Goal: Task Accomplishment & Management: Manage account settings

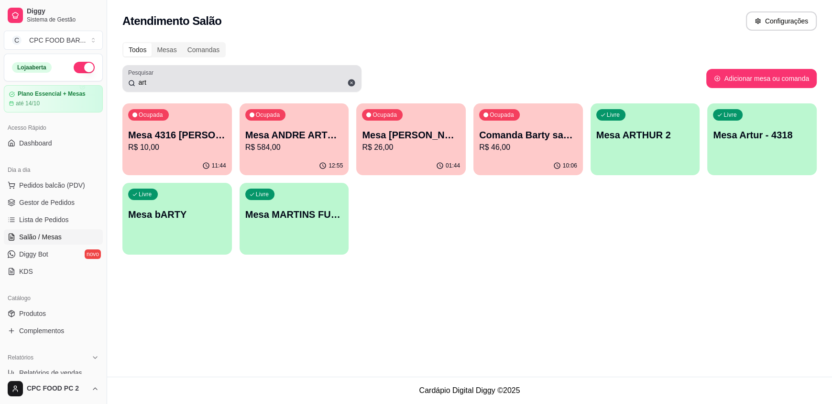
click at [201, 88] on div "Pesquisar art" at bounding box center [241, 78] width 239 height 27
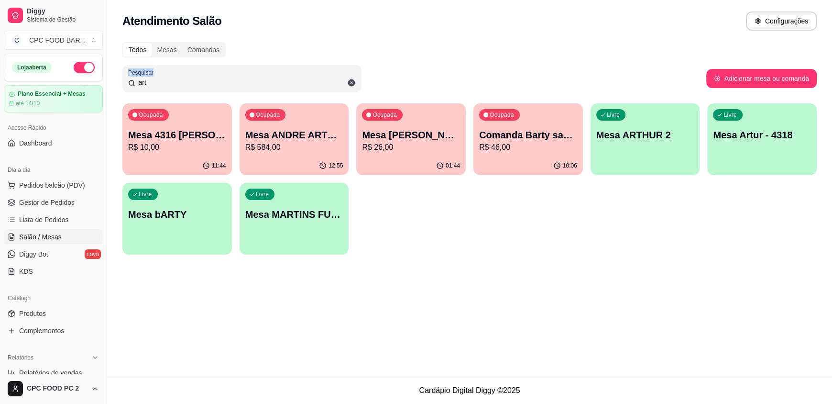
click at [200, 87] on div "art" at bounding box center [242, 78] width 228 height 19
click at [197, 83] on input "art" at bounding box center [245, 82] width 220 height 10
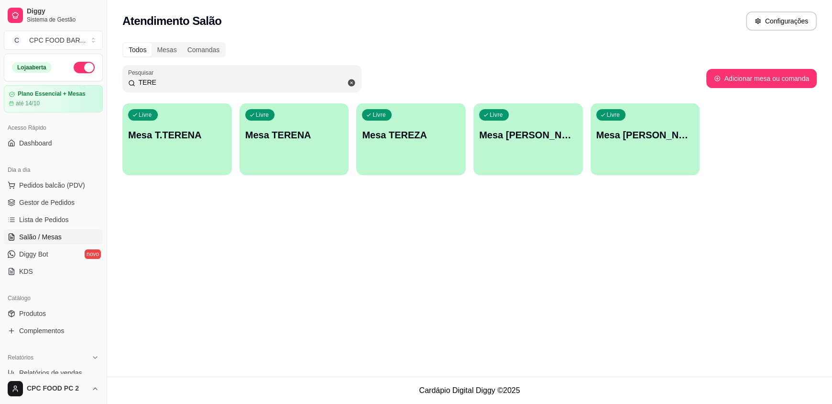
type input "TERE"
click at [166, 155] on div "Livre Mesa T.TERENA" at bounding box center [177, 133] width 110 height 60
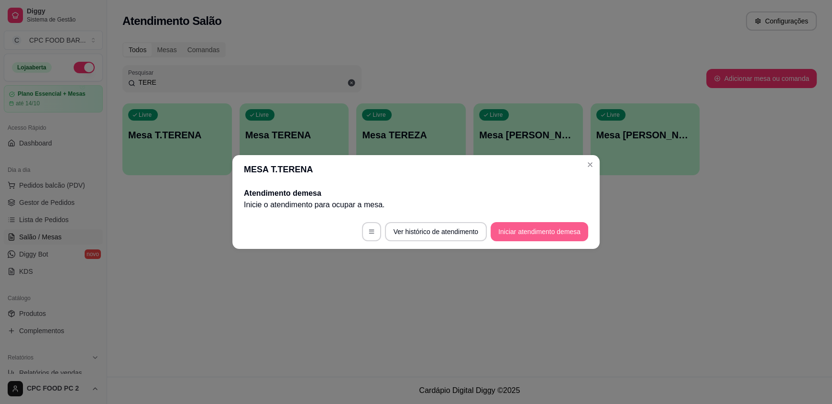
click at [542, 236] on button "Iniciar atendimento de mesa" at bounding box center [540, 231] width 98 height 19
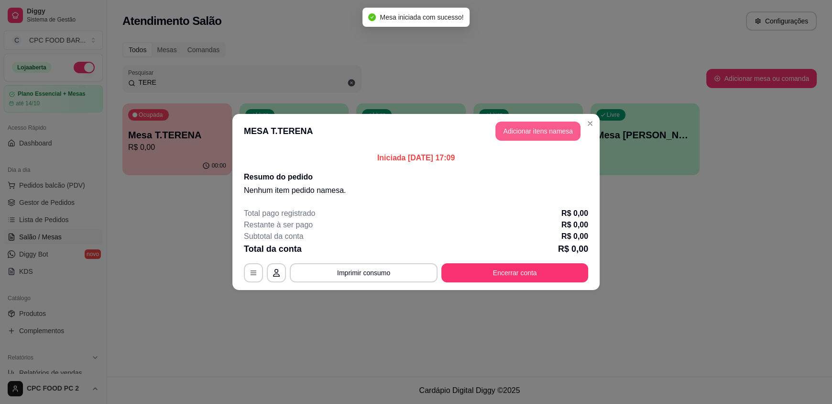
click at [553, 132] on button "Adicionar itens na mesa" at bounding box center [537, 130] width 85 height 19
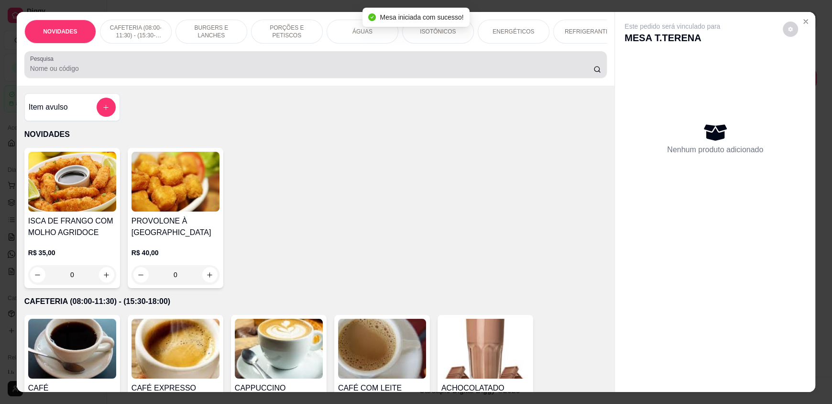
click at [210, 64] on div at bounding box center [315, 64] width 571 height 19
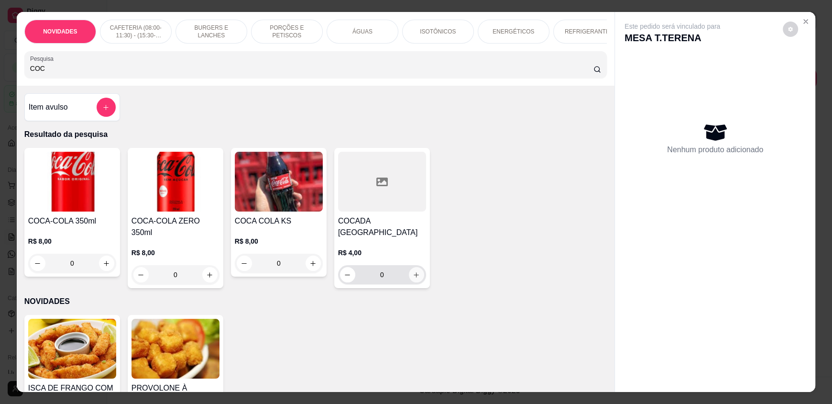
type input "COC"
click at [417, 282] on button "increase-product-quantity" at bounding box center [416, 274] width 15 height 15
type input "1"
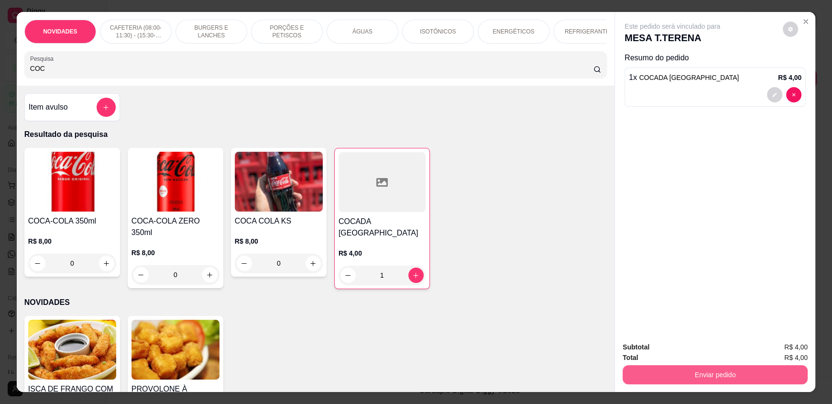
click at [688, 377] on button "Enviar pedido" at bounding box center [715, 374] width 185 height 19
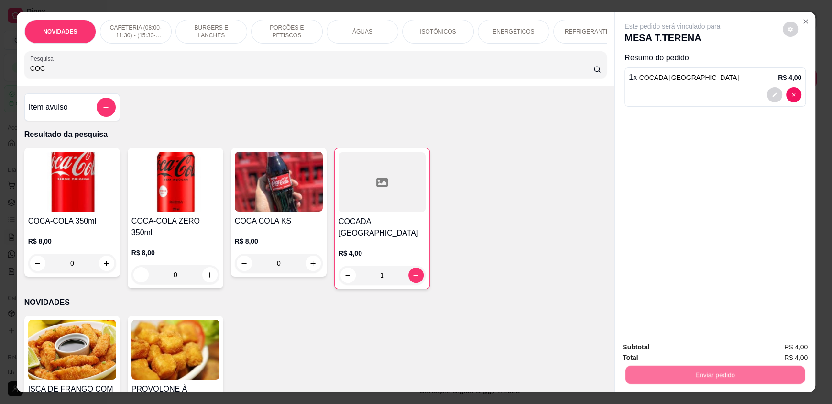
click at [699, 348] on button "Registrar cliente" at bounding box center [718, 351] width 63 height 18
click at [730, 378] on button "Enviar pedido" at bounding box center [715, 374] width 179 height 19
click at [790, 344] on button "Enviar pedido" at bounding box center [783, 351] width 54 height 18
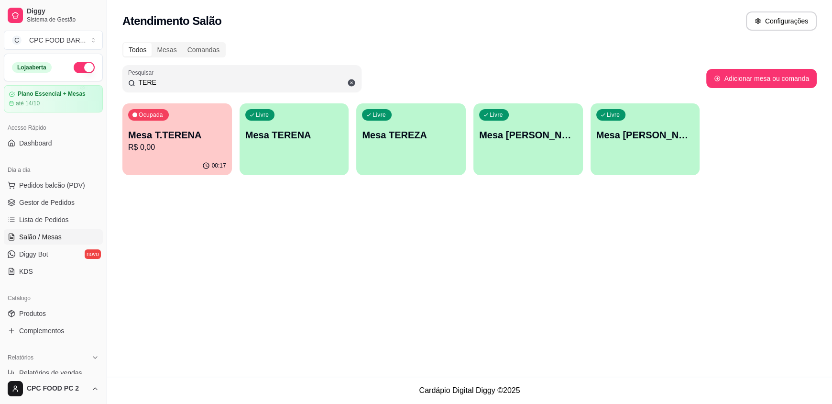
click at [266, 84] on input "TERE" at bounding box center [245, 82] width 220 height 10
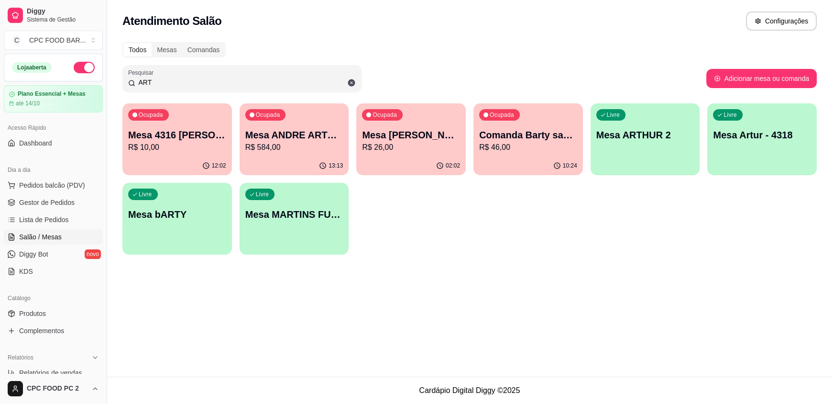
type input "ART"
click at [413, 151] on p "R$ 26,00" at bounding box center [411, 147] width 98 height 11
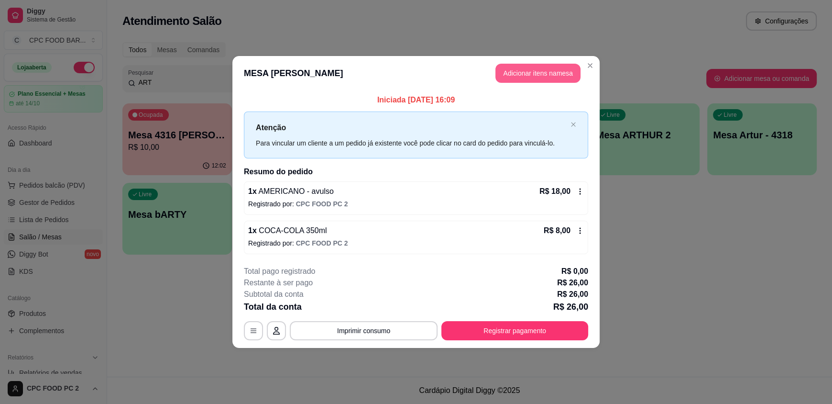
click at [539, 59] on header "MESA [PERSON_NAME] Adicionar itens na mesa" at bounding box center [415, 73] width 367 height 34
click at [528, 77] on button "Adicionar itens na mesa" at bounding box center [538, 73] width 82 height 19
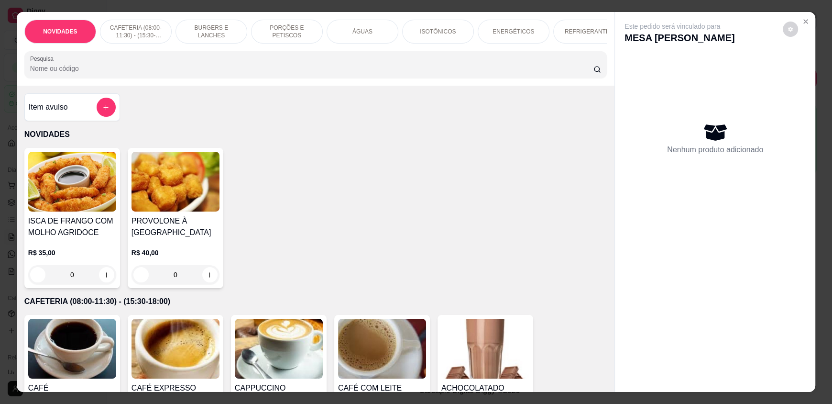
click at [379, 35] on div "ÁGUAS" at bounding box center [363, 32] width 72 height 24
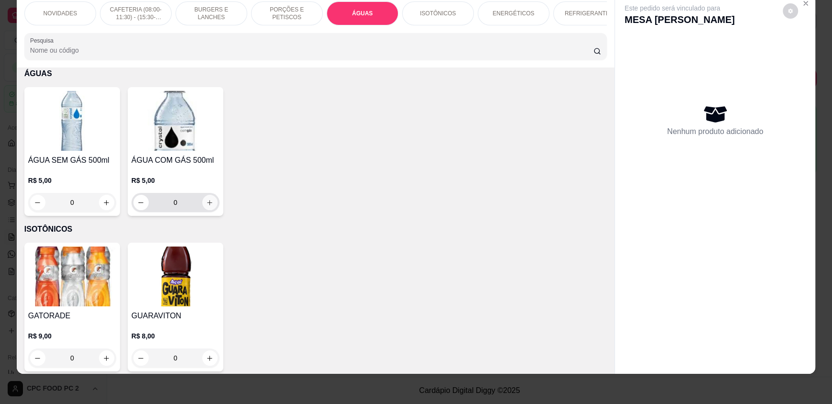
click at [211, 208] on button "increase-product-quantity" at bounding box center [209, 202] width 15 height 15
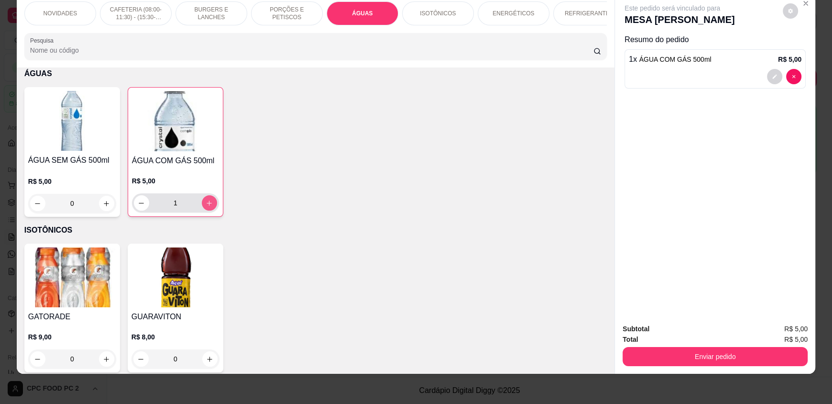
type input "1"
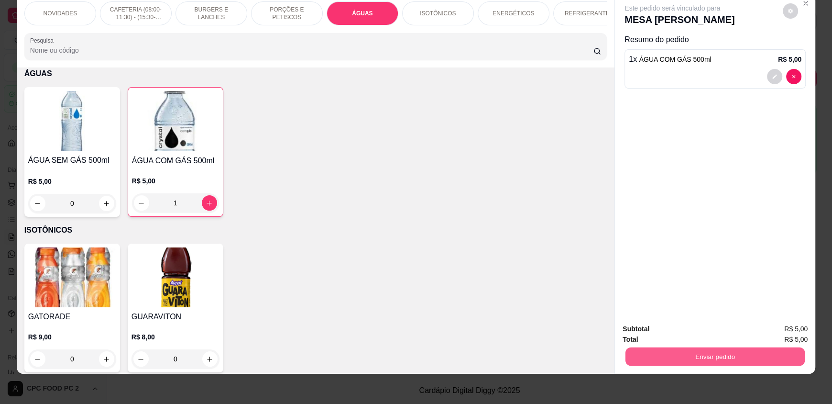
click at [667, 352] on button "Enviar pedido" at bounding box center [715, 356] width 179 height 19
click at [715, 329] on button "Registrar cliente" at bounding box center [719, 332] width 64 height 19
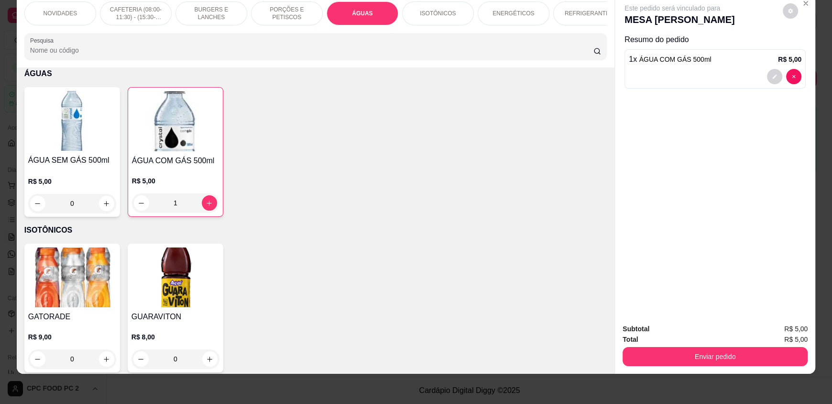
click at [715, 368] on div "Subtotal R$ 5,00 Total R$ 5,00 Enviar pedido" at bounding box center [715, 345] width 200 height 58
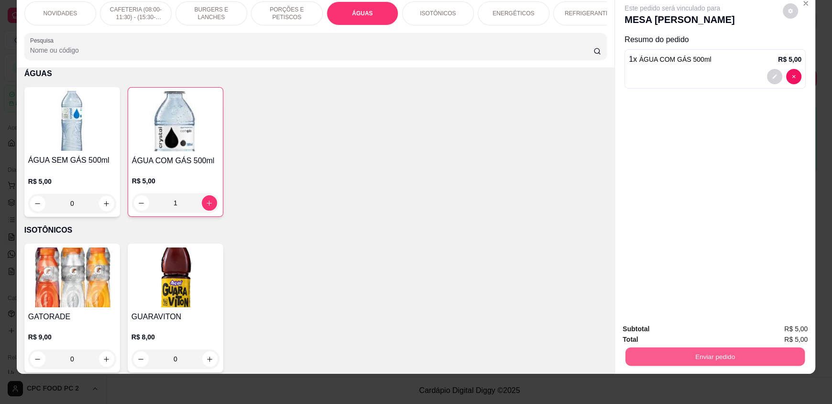
click at [716, 365] on div "Enviar pedido" at bounding box center [715, 355] width 185 height 22
click at [781, 326] on button "Enviar pedido" at bounding box center [783, 332] width 53 height 18
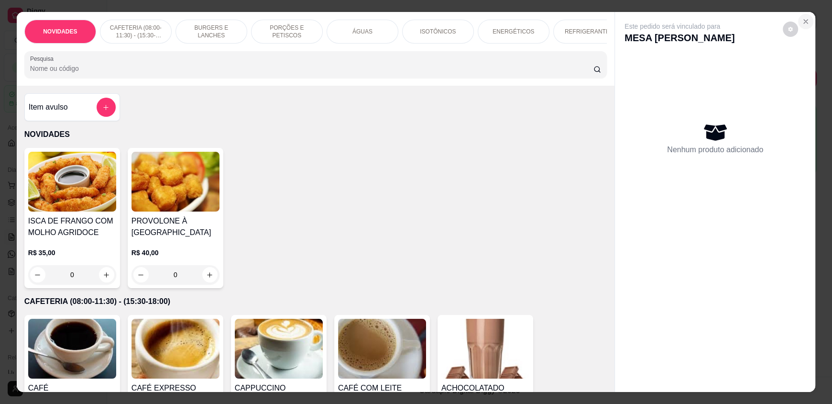
click at [804, 22] on icon "Close" at bounding box center [806, 22] width 4 height 4
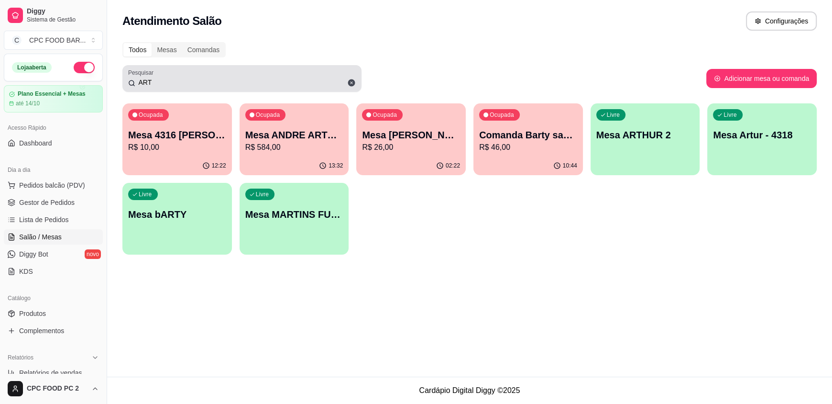
click at [158, 81] on input "ART" at bounding box center [245, 82] width 220 height 10
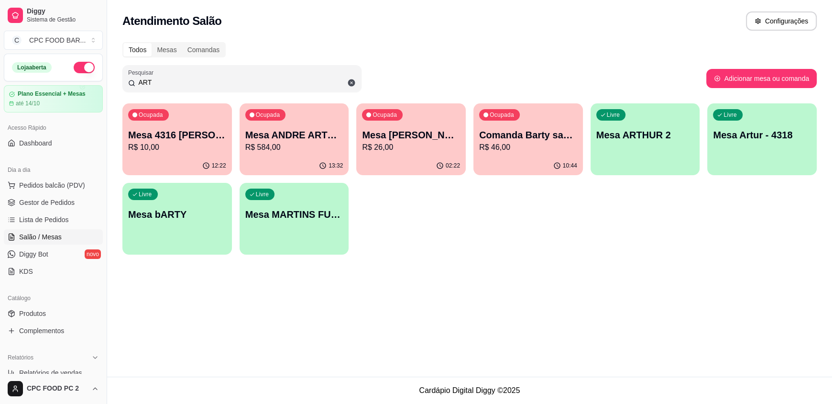
click at [158, 81] on input "ART" at bounding box center [245, 82] width 220 height 10
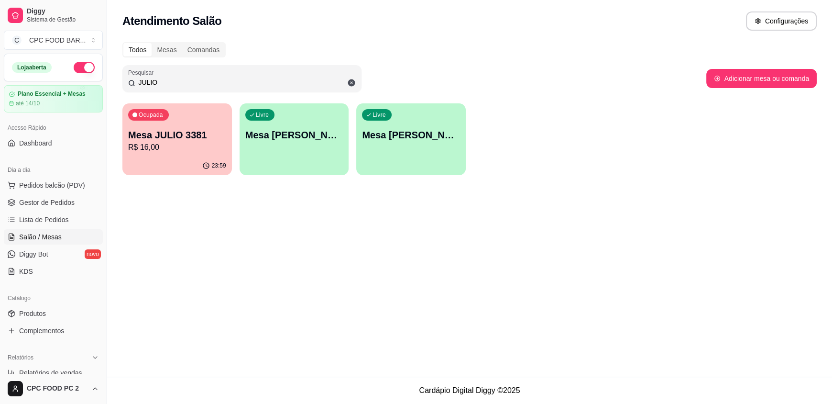
type input "JULIO"
click at [166, 138] on p "Mesa JULIO 3381" at bounding box center [177, 134] width 98 height 13
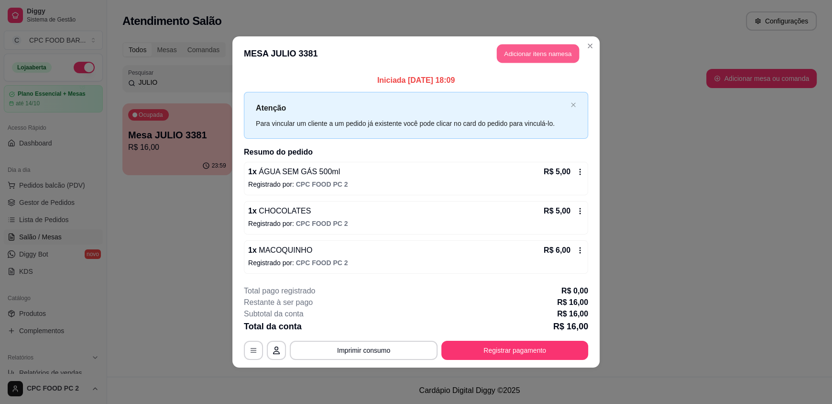
click at [532, 55] on button "Adicionar itens na mesa" at bounding box center [538, 53] width 82 height 19
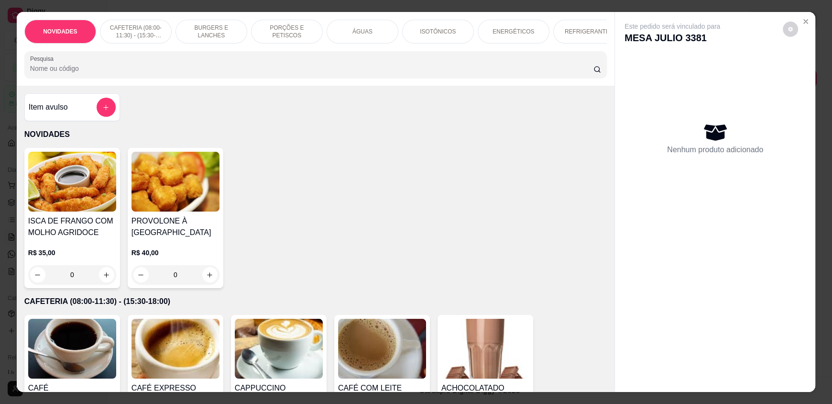
click at [373, 31] on div "ÁGUAS" at bounding box center [363, 32] width 72 height 24
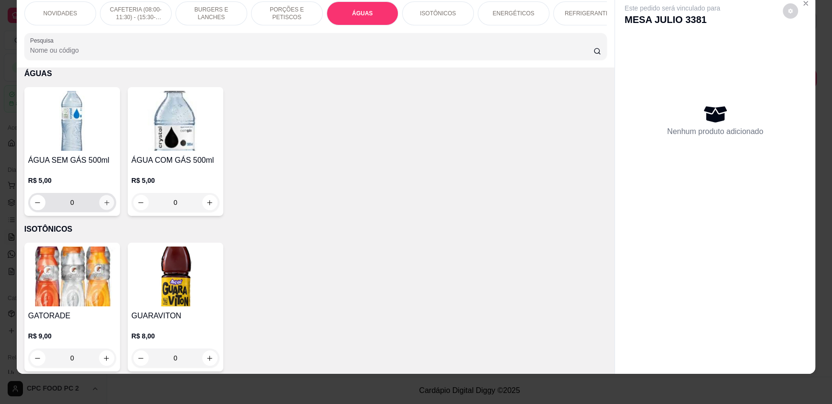
click at [103, 206] on icon "increase-product-quantity" at bounding box center [106, 202] width 7 height 7
type input "1"
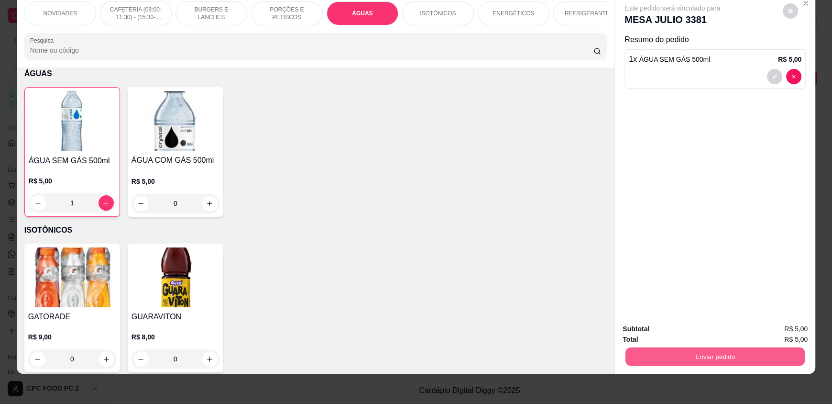
click at [653, 359] on button "Enviar pedido" at bounding box center [715, 356] width 179 height 19
click at [698, 336] on button "Registrar cliente" at bounding box center [718, 332] width 61 height 18
click at [725, 361] on button "Enviar pedido" at bounding box center [715, 356] width 185 height 19
click at [788, 329] on button "Enviar pedido" at bounding box center [783, 332] width 54 height 18
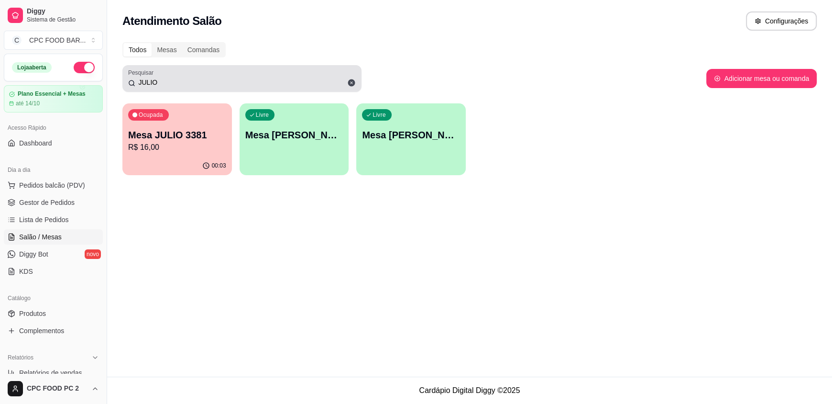
click at [349, 83] on icon at bounding box center [351, 82] width 7 height 7
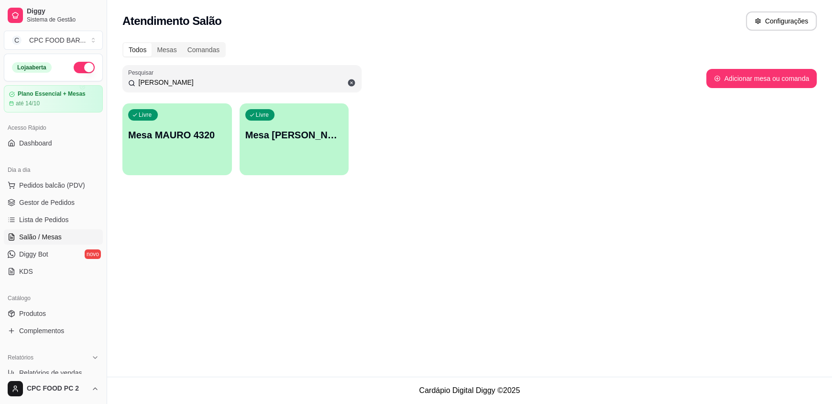
type input "[PERSON_NAME]"
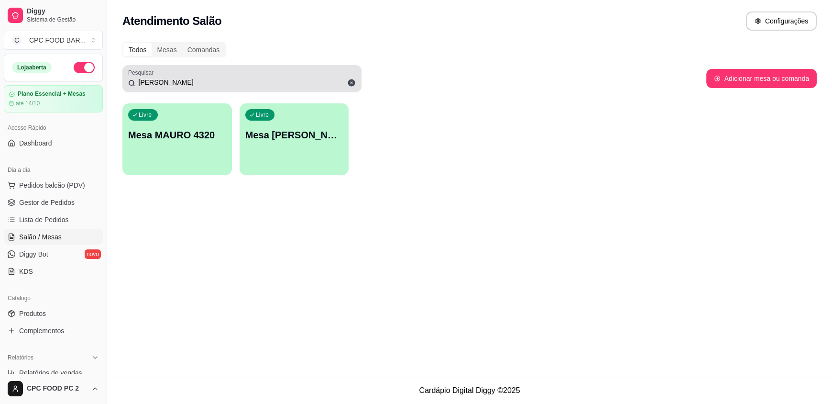
click at [350, 82] on icon at bounding box center [351, 82] width 7 height 7
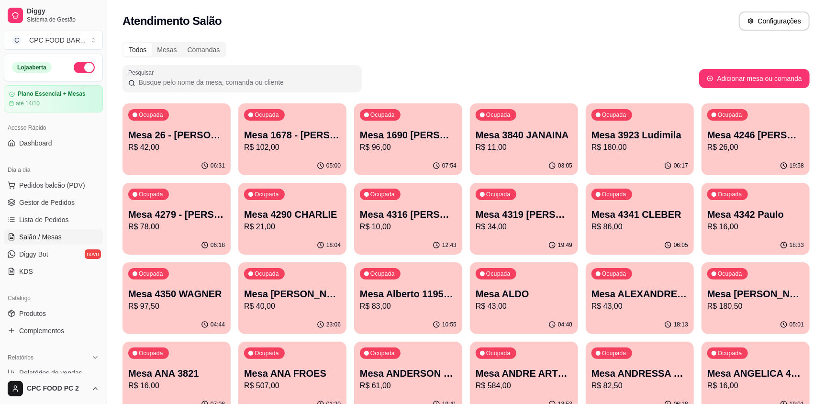
click at [282, 83] on input "Pesquisar" at bounding box center [245, 82] width 220 height 10
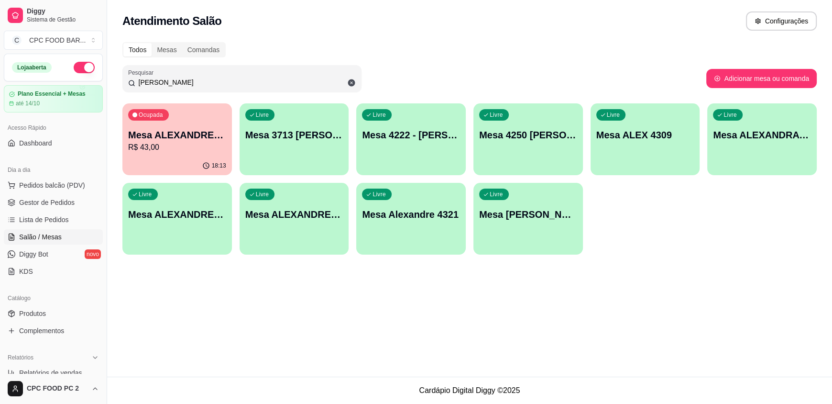
type input "[PERSON_NAME]"
click at [656, 151] on div "Livre Mesa ALEX 4309" at bounding box center [646, 133] width 110 height 60
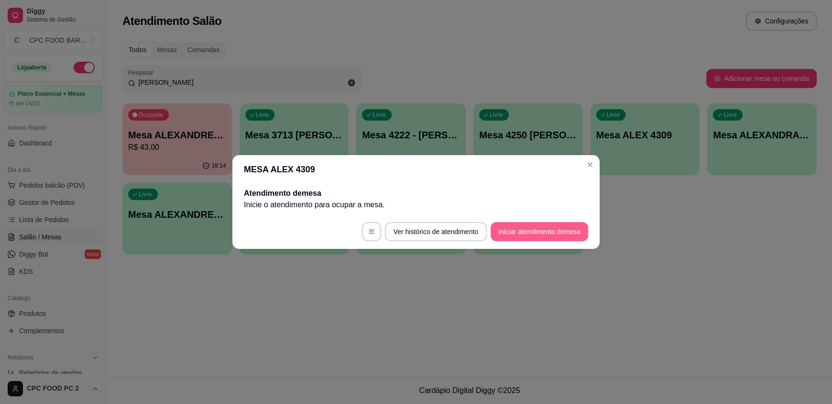
click at [514, 232] on button "Iniciar atendimento de mesa" at bounding box center [540, 231] width 98 height 19
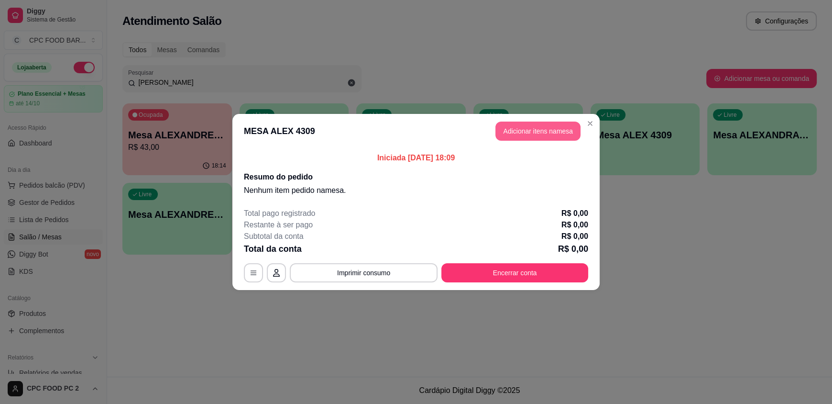
click at [508, 123] on button "Adicionar itens na mesa" at bounding box center [537, 130] width 85 height 19
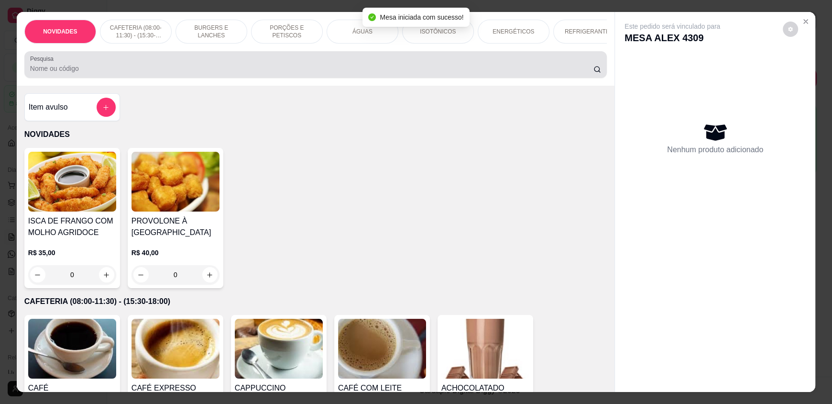
click at [376, 73] on input "Pesquisa" at bounding box center [312, 69] width 564 height 10
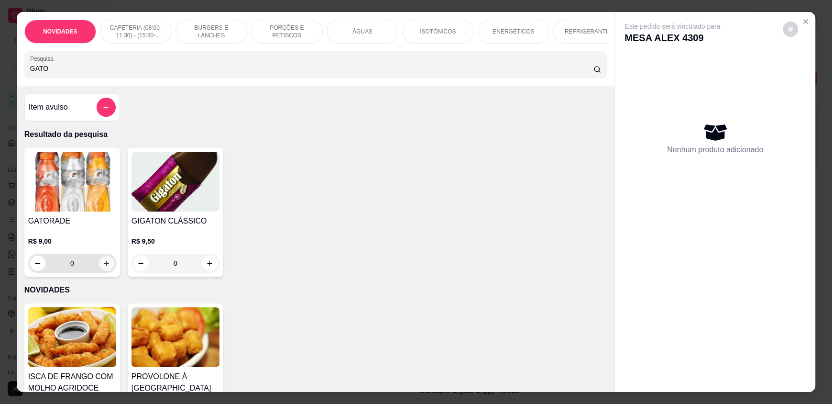
type input "GATO"
click at [103, 267] on icon "increase-product-quantity" at bounding box center [106, 263] width 7 height 7
type input "1"
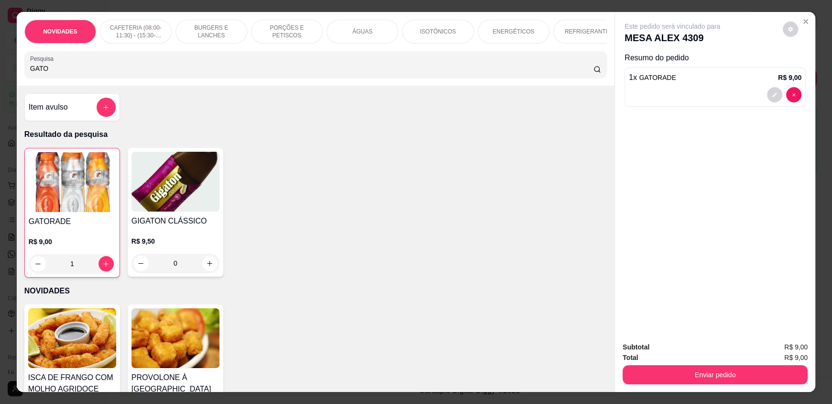
click at [349, 32] on div "ÁGUAS" at bounding box center [363, 32] width 72 height 24
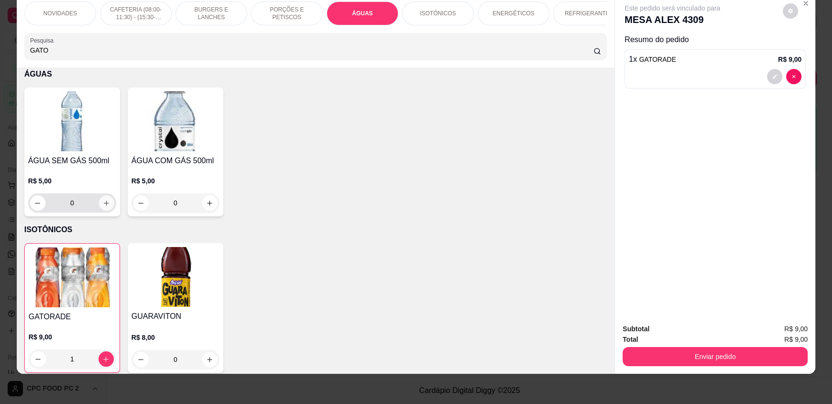
click at [103, 207] on icon "increase-product-quantity" at bounding box center [106, 202] width 7 height 7
type input "1"
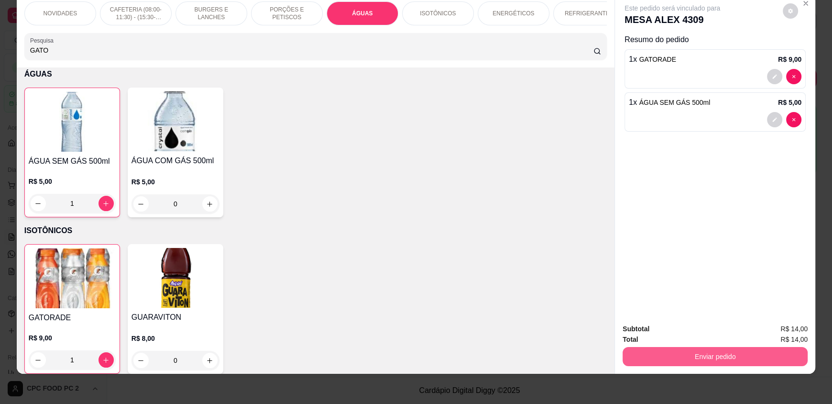
click at [718, 350] on button "Enviar pedido" at bounding box center [715, 356] width 185 height 19
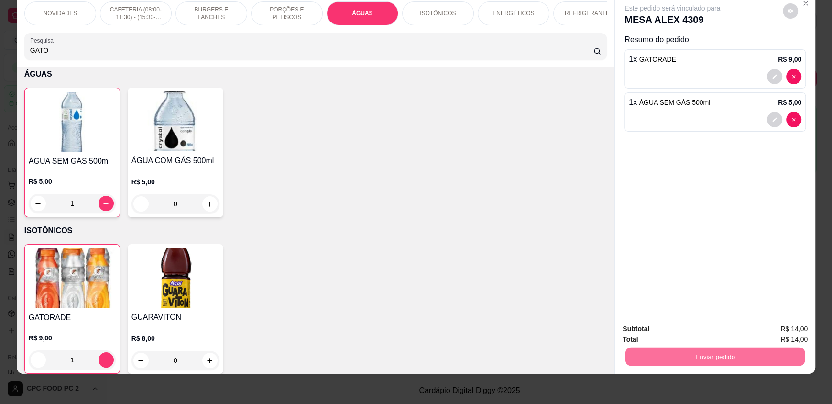
click at [701, 329] on button "Registrar cliente" at bounding box center [718, 332] width 61 height 18
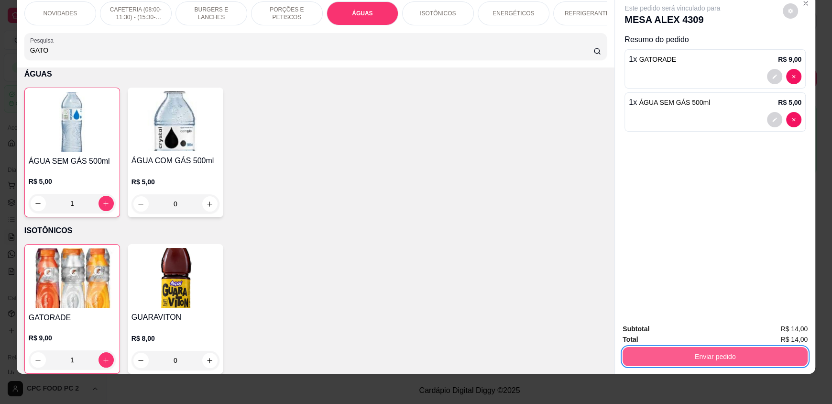
click at [694, 356] on button "Enviar pedido" at bounding box center [715, 356] width 185 height 19
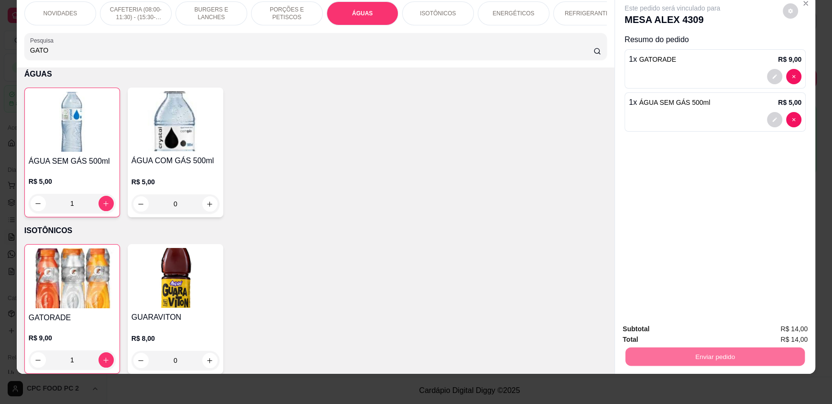
click at [776, 330] on button "Enviar pedido" at bounding box center [783, 332] width 53 height 18
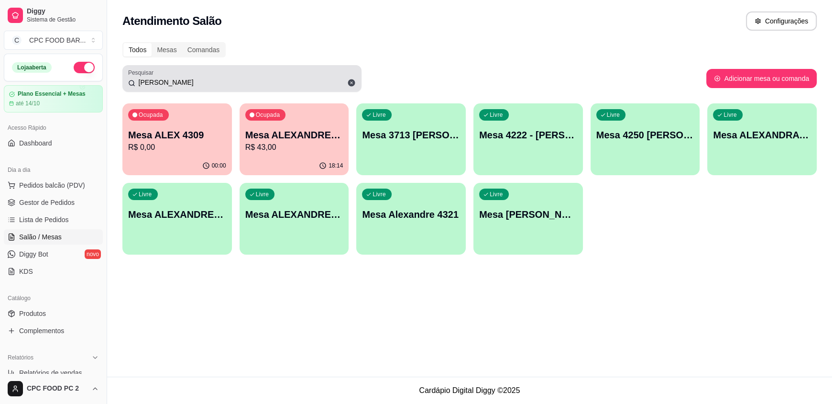
click at [350, 82] on icon at bounding box center [351, 82] width 7 height 7
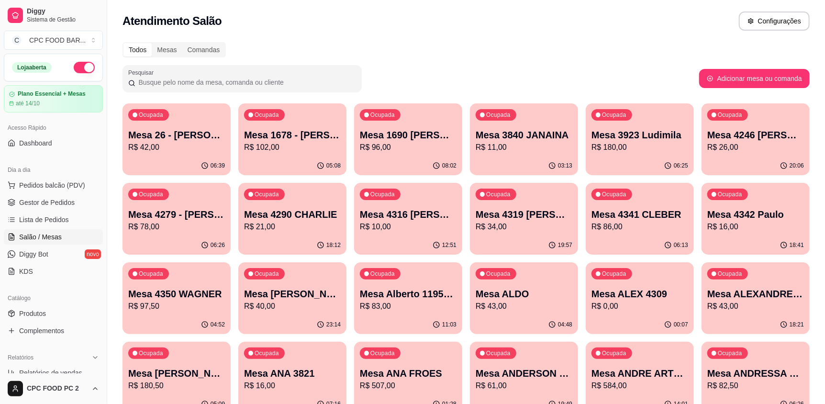
click at [253, 86] on input "Pesquisar" at bounding box center [245, 82] width 220 height 10
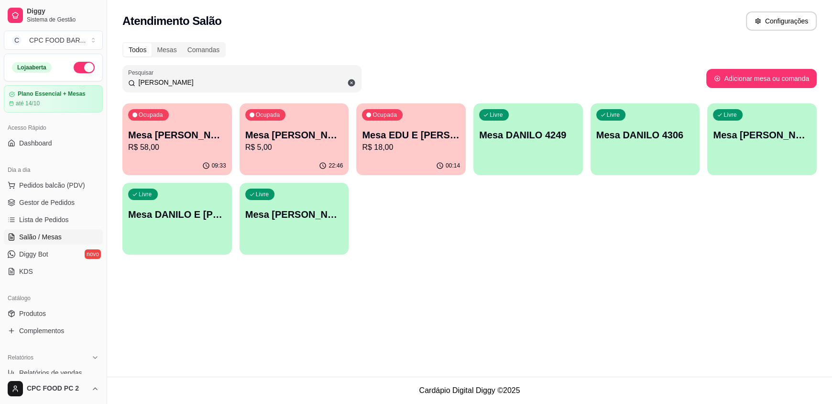
type input "[PERSON_NAME]"
click at [652, 137] on p "Mesa DANILO 4306" at bounding box center [645, 134] width 98 height 13
click at [55, 186] on span "Pedidos balcão (PDV)" at bounding box center [52, 185] width 66 height 10
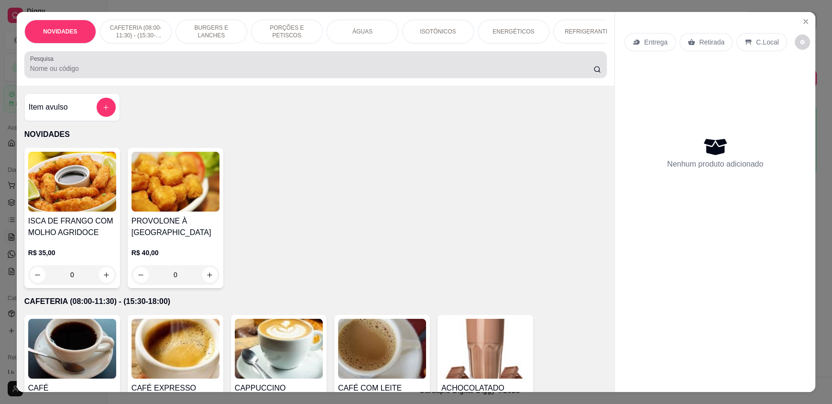
click at [257, 73] on input "Pesquisa" at bounding box center [312, 69] width 564 height 10
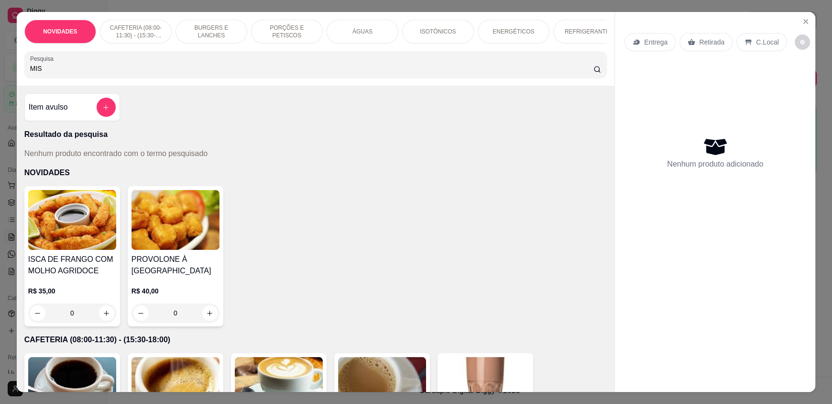
type input "MIST"
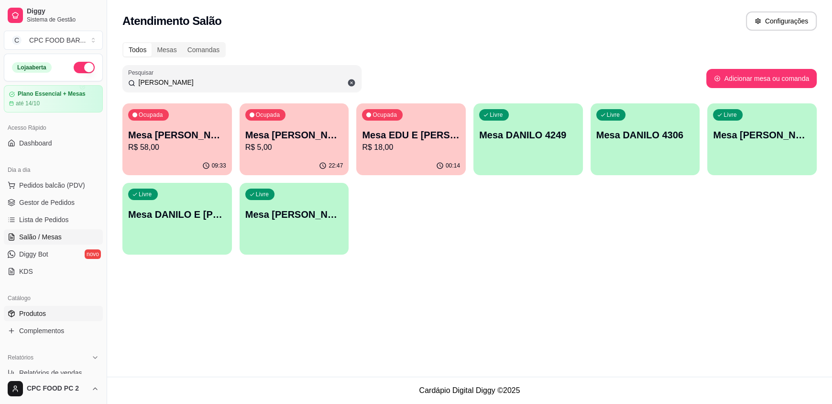
click at [47, 315] on link "Produtos" at bounding box center [53, 313] width 99 height 15
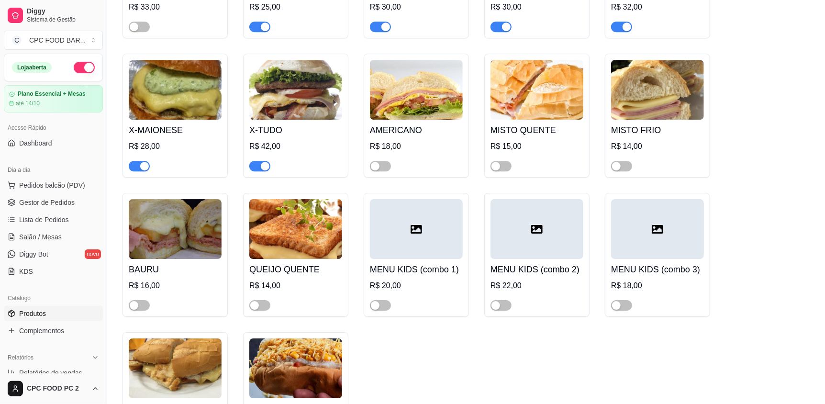
scroll to position [3921, 0]
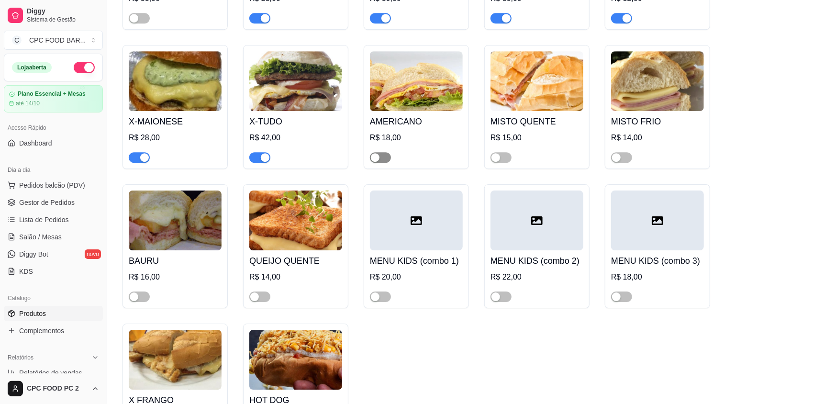
click at [377, 153] on div "button" at bounding box center [375, 157] width 9 height 9
click at [503, 152] on span "button" at bounding box center [500, 157] width 21 height 11
click at [136, 292] on div "button" at bounding box center [134, 296] width 9 height 9
click at [256, 292] on div "button" at bounding box center [254, 296] width 9 height 9
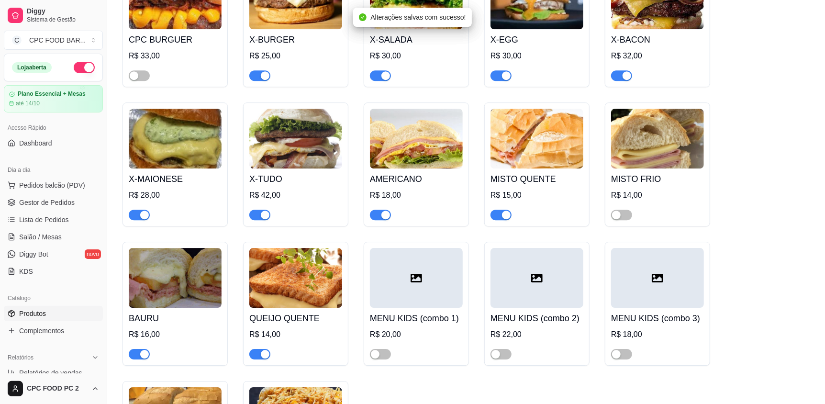
scroll to position [3730, 0]
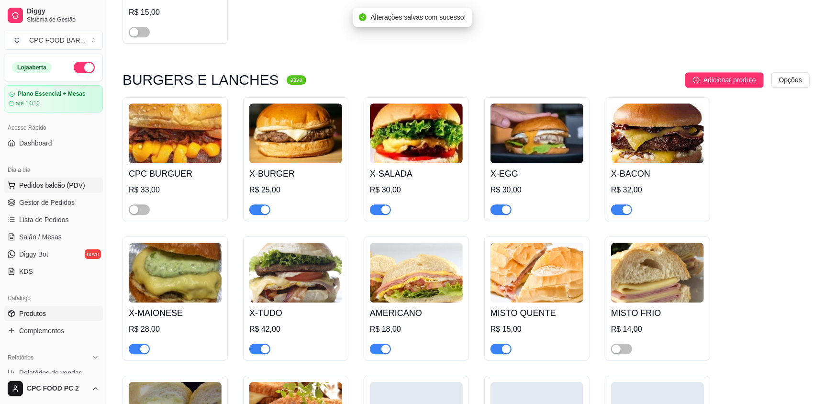
click at [65, 186] on span "Pedidos balcão (PDV)" at bounding box center [52, 185] width 66 height 10
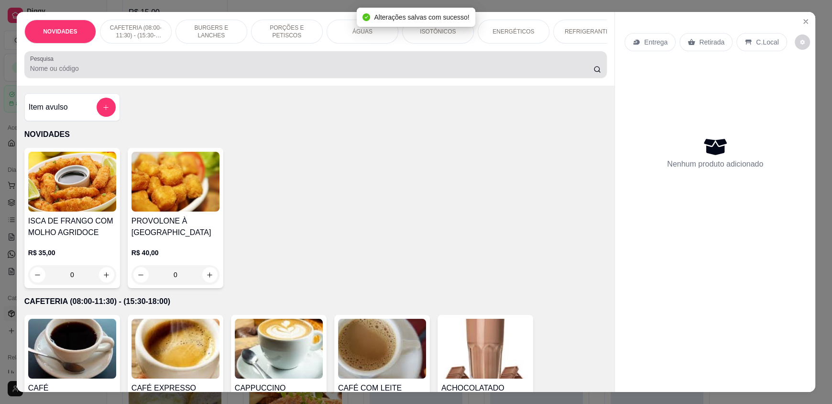
click at [186, 73] on input "Pesquisa" at bounding box center [312, 69] width 564 height 10
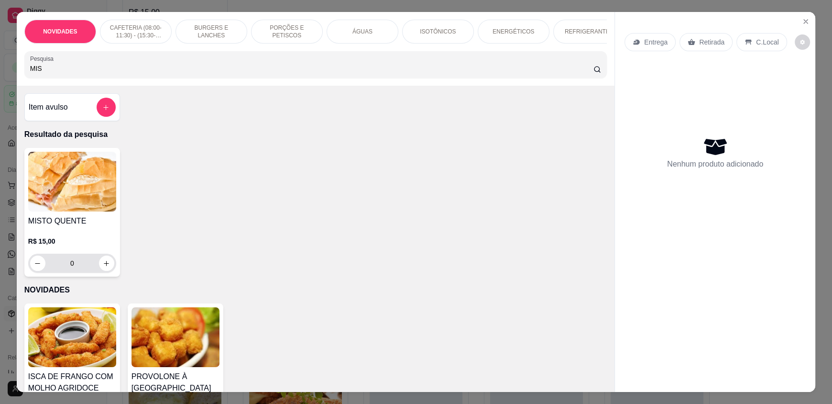
type input "MIS"
click at [100, 263] on button "increase-product-quantity" at bounding box center [106, 263] width 15 height 15
type input "1"
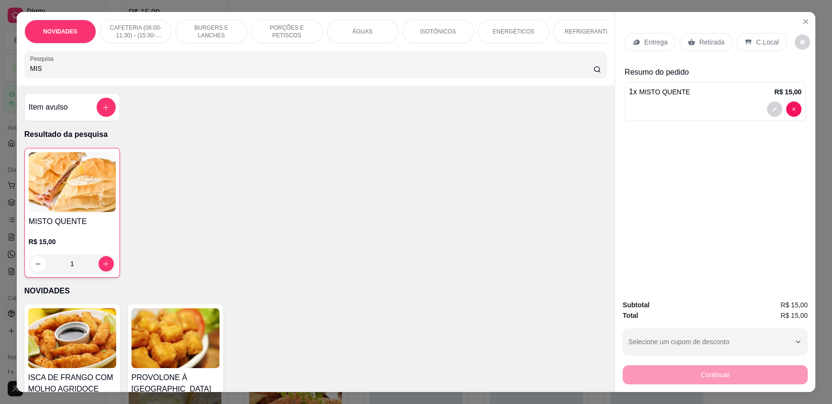
drag, startPoint x: 48, startPoint y: 75, endPoint x: 0, endPoint y: 66, distance: 48.8
click at [0, 73] on div "NOVIDADES CAFETERIA (08:00-11:30) - (15:30-18:00) BURGERS E LANCHES PORÇÕES E P…" at bounding box center [416, 202] width 832 height 404
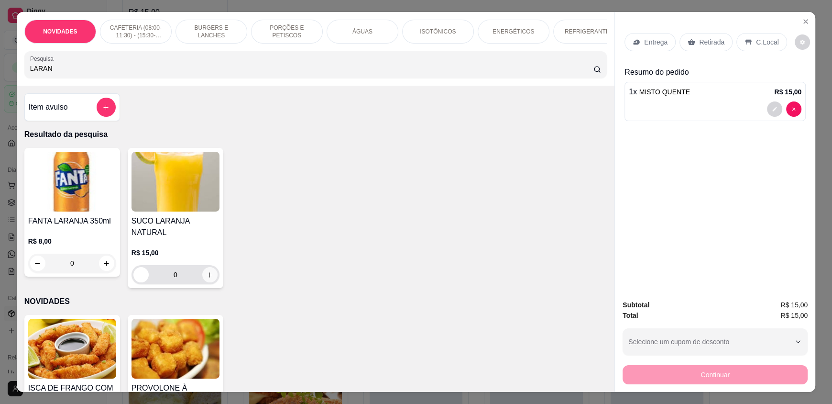
type input "LARAN"
click at [206, 272] on icon "increase-product-quantity" at bounding box center [209, 274] width 7 height 7
type input "1"
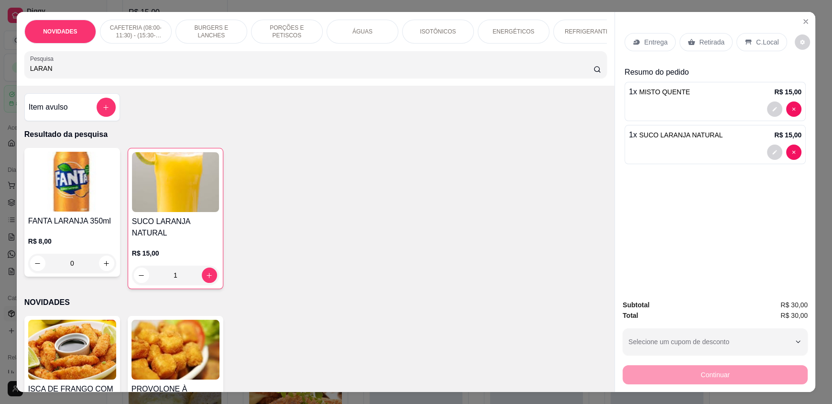
click at [765, 39] on p "C.Local" at bounding box center [767, 42] width 22 height 10
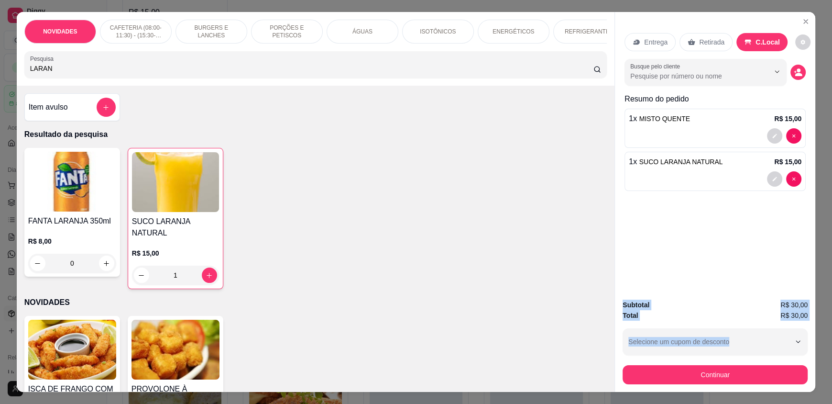
drag, startPoint x: 766, startPoint y: 321, endPoint x: 761, endPoint y: 363, distance: 42.4
click at [761, 363] on div "Entrega Retirada C.Local Busque pelo cliente Resumo do pedido 1 x MISTO QUENTE …" at bounding box center [715, 201] width 201 height 379
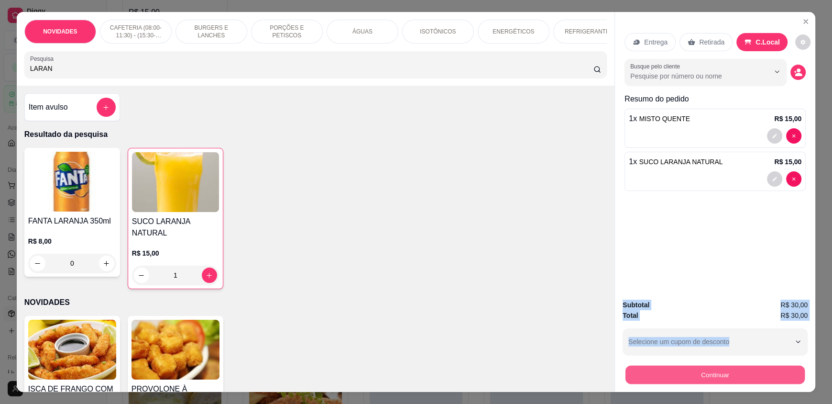
click at [742, 373] on button "Continuar" at bounding box center [715, 374] width 179 height 19
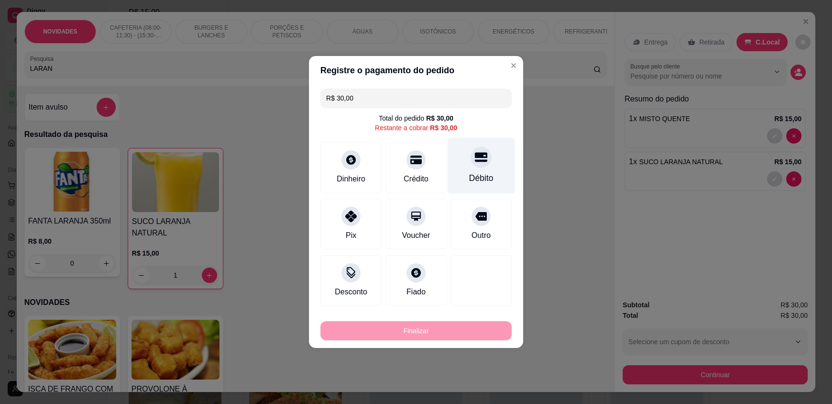
click at [469, 165] on div "Débito" at bounding box center [481, 166] width 67 height 56
type input "R$ 0,00"
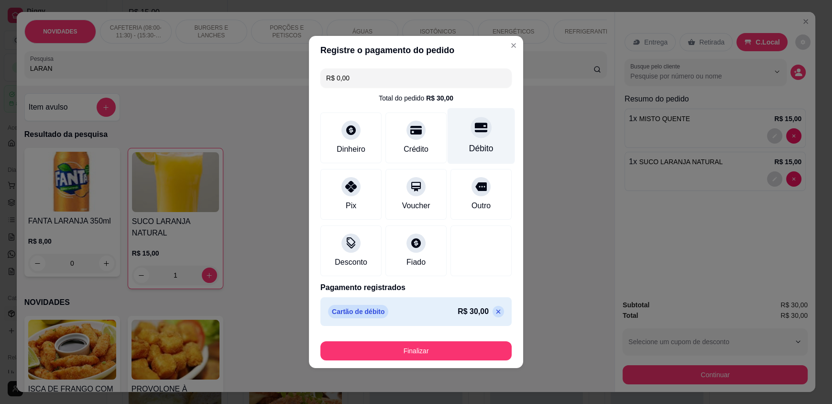
click at [469, 145] on div "Débito" at bounding box center [481, 148] width 24 height 12
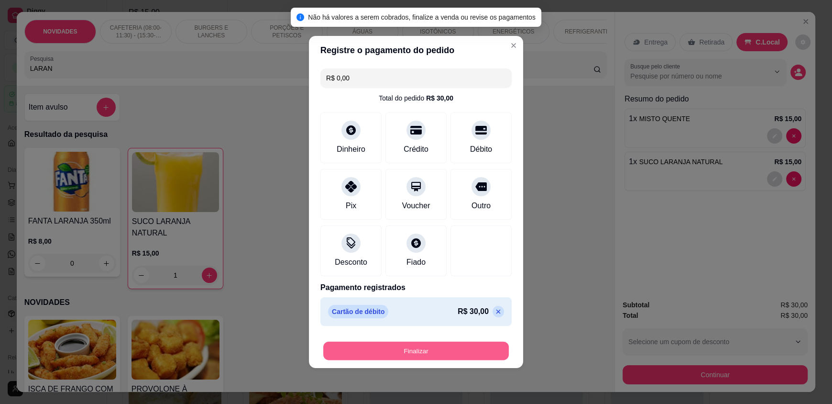
click at [376, 353] on button "Finalizar" at bounding box center [416, 350] width 186 height 19
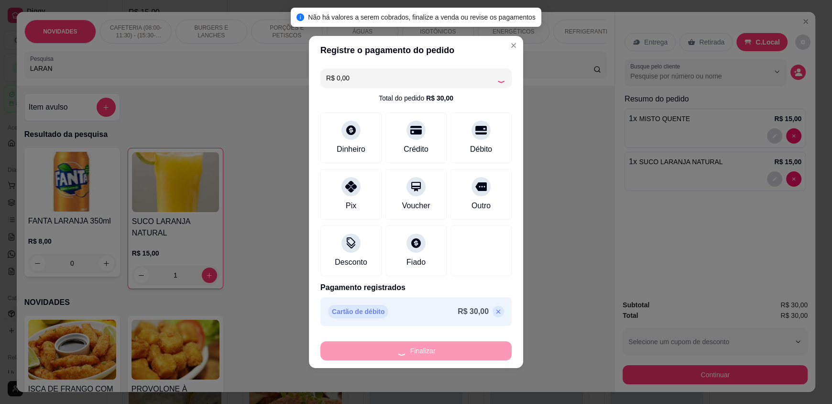
type input "0"
type input "-R$ 30,00"
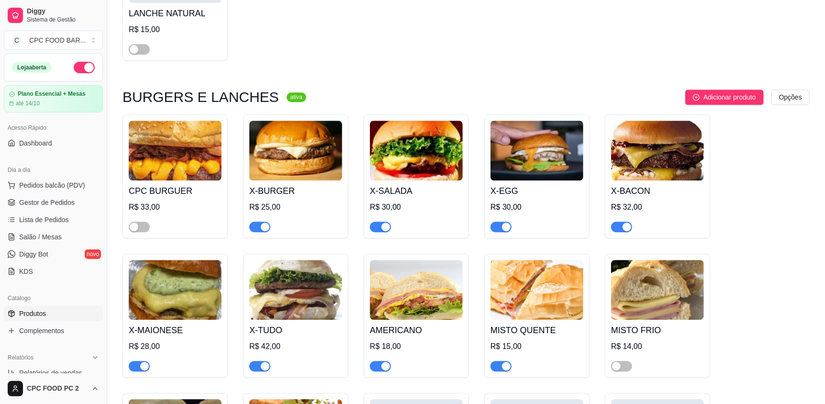
scroll to position [3682, 0]
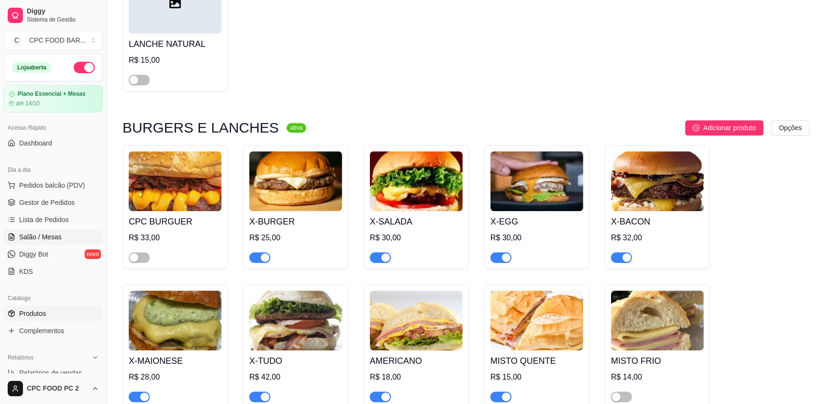
click at [54, 236] on span "Salão / Mesas" at bounding box center [40, 237] width 43 height 10
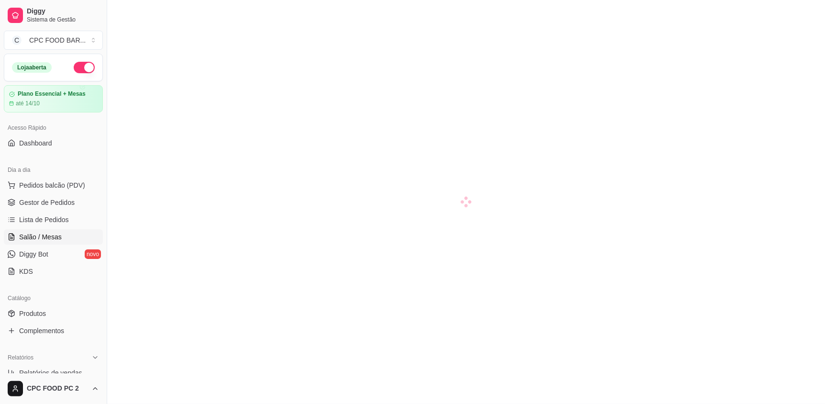
click at [38, 234] on span "Salão / Mesas" at bounding box center [40, 237] width 43 height 10
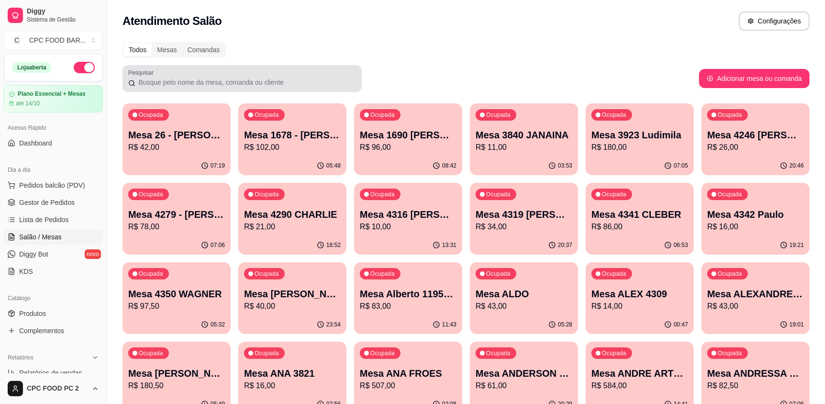
click at [220, 80] on input "Pesquisar" at bounding box center [245, 82] width 220 height 10
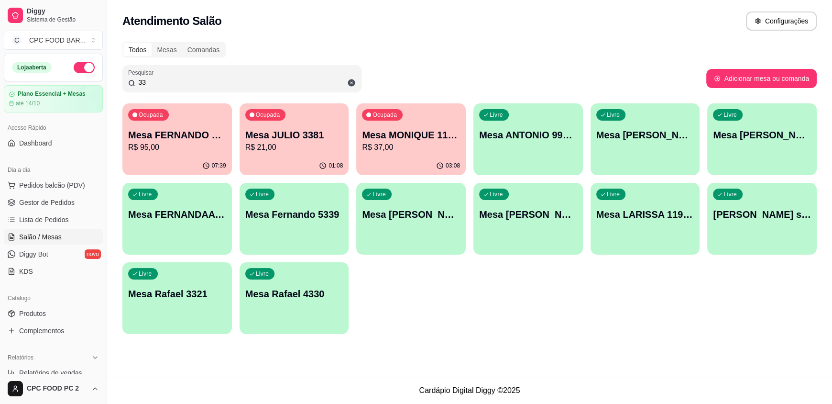
type input "33"
click at [314, 153] on div "Ocupada Mesa JULIO 3381 R$ 21,00" at bounding box center [295, 129] width 110 height 53
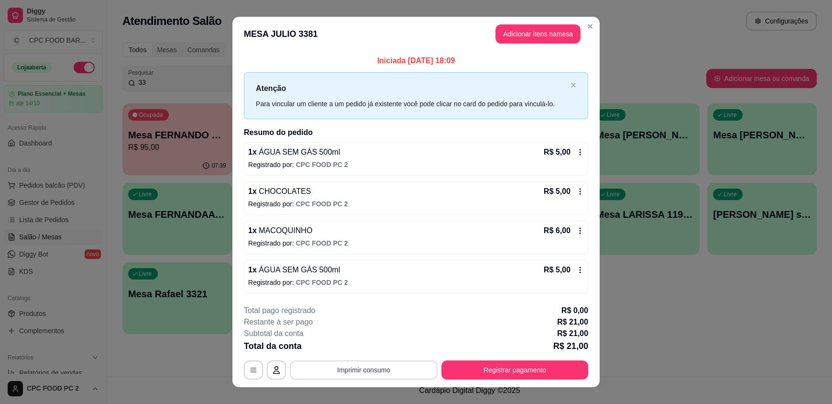
click at [359, 362] on button "Imprimir consumo" at bounding box center [364, 369] width 148 height 19
click at [365, 349] on button "IMPRESSORA" at bounding box center [363, 347] width 67 height 15
click at [495, 369] on button "Registrar pagamento" at bounding box center [514, 369] width 147 height 19
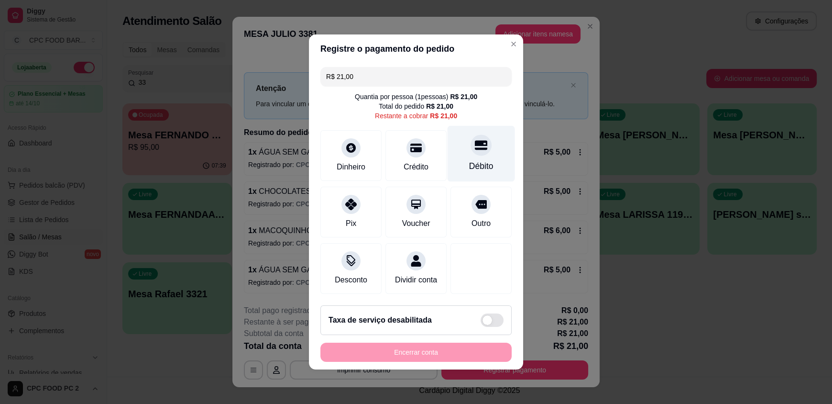
click at [461, 152] on div "Débito" at bounding box center [481, 154] width 67 height 56
type input "R$ 0,00"
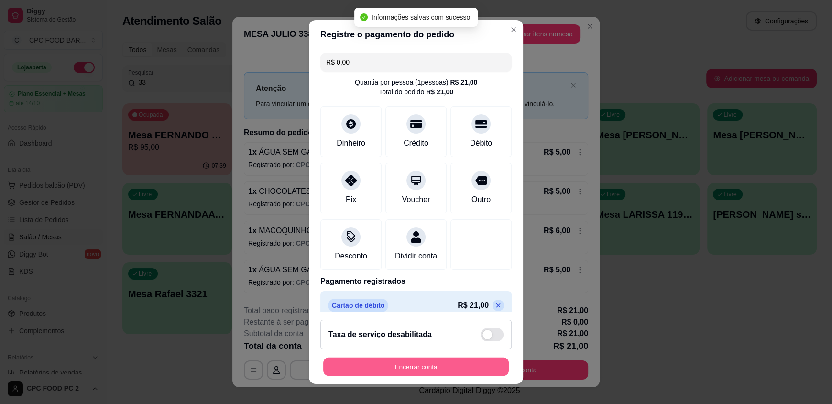
click at [431, 367] on button "Encerrar conta" at bounding box center [416, 366] width 186 height 19
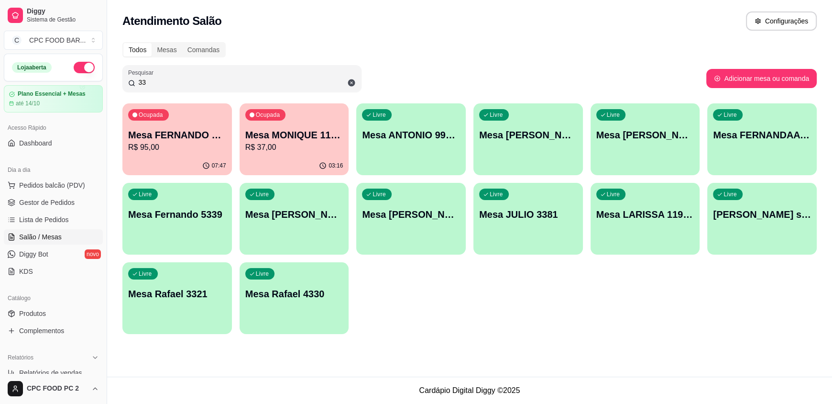
drag, startPoint x: 221, startPoint y: 79, endPoint x: 154, endPoint y: 86, distance: 67.3
click at [154, 86] on input "33" at bounding box center [245, 82] width 220 height 10
drag, startPoint x: 143, startPoint y: 84, endPoint x: 106, endPoint y: 83, distance: 36.8
click at [106, 83] on div "Diggy Sistema de Gestão C CPC FOOD BAR ... Loja aberta Plano Essencial + Mesas …" at bounding box center [416, 202] width 832 height 404
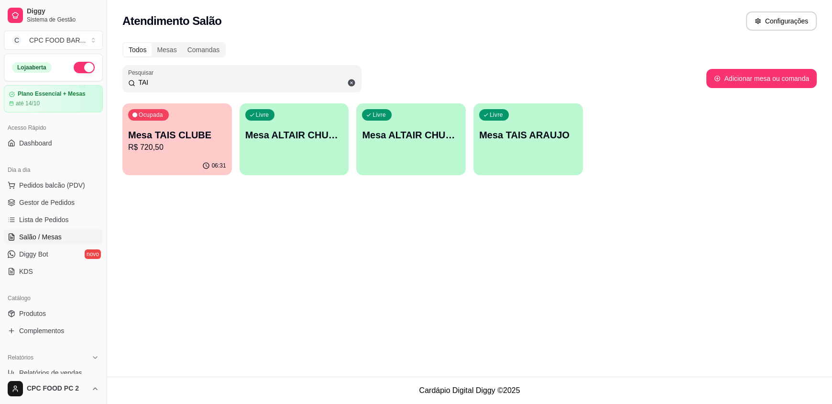
type input "TAI"
click at [203, 127] on div "Ocupada Mesa TAIS CLUBE R$ 720,50" at bounding box center [177, 129] width 110 height 53
click at [524, 143] on div "Livre Mesa TAIS ARAUJO" at bounding box center [528, 133] width 106 height 58
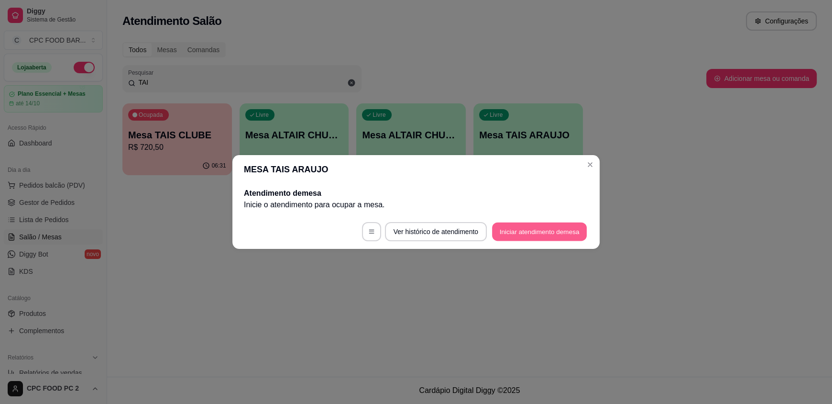
click at [510, 230] on button "Iniciar atendimento de mesa" at bounding box center [539, 231] width 95 height 19
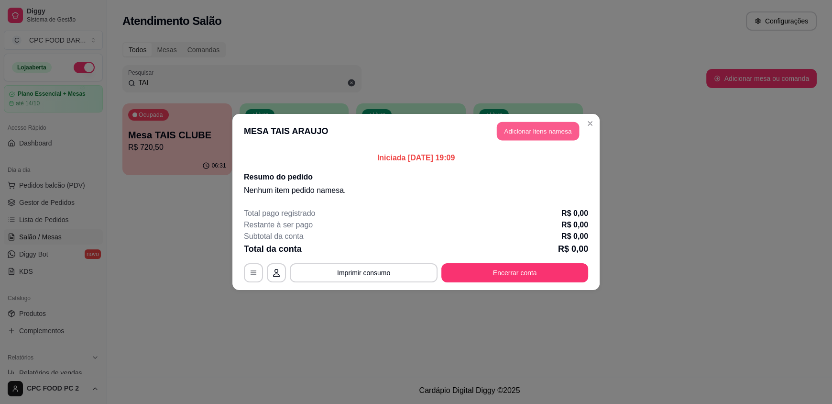
click at [539, 128] on button "Adicionar itens na mesa" at bounding box center [538, 131] width 82 height 19
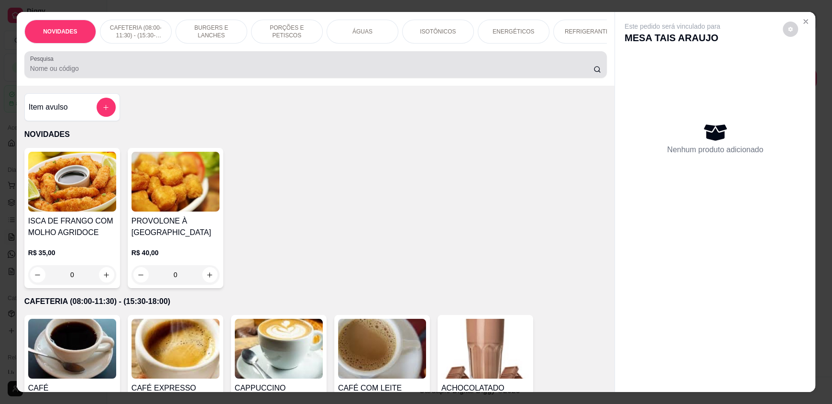
click at [407, 73] on input "Pesquisa" at bounding box center [312, 69] width 564 height 10
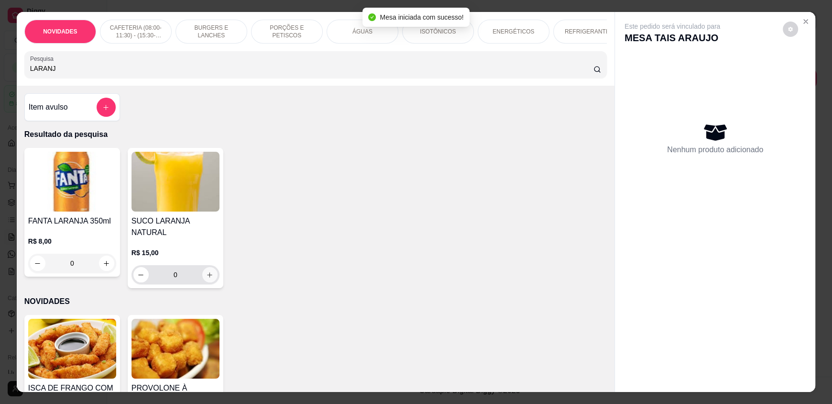
type input "LARANJ"
click at [208, 271] on icon "increase-product-quantity" at bounding box center [210, 274] width 7 height 7
type input "1"
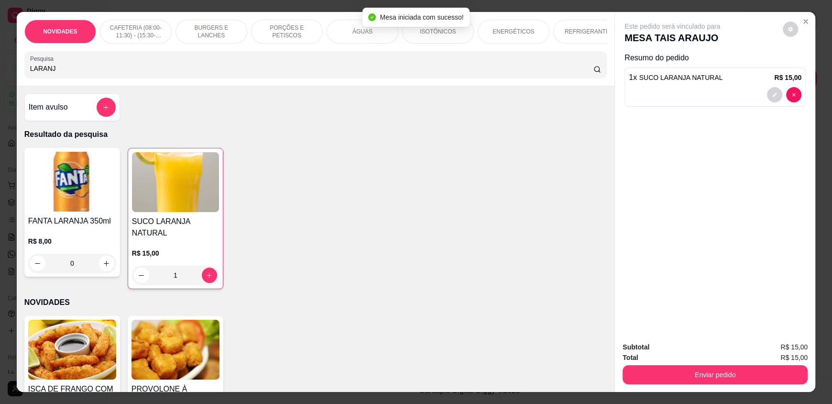
click at [208, 268] on div "R$ 15,00 1" at bounding box center [175, 266] width 87 height 36
click at [214, 283] on div "1" at bounding box center [175, 274] width 87 height 19
click at [202, 281] on button "increase-product-quantity" at bounding box center [209, 274] width 15 height 15
type input "2"
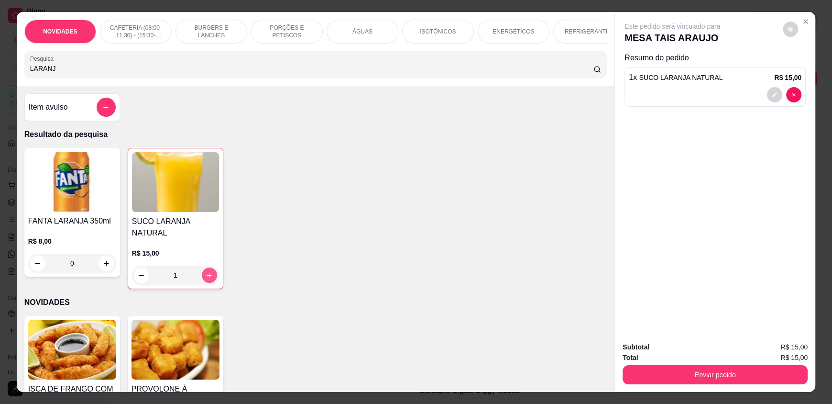
type input "2"
click at [202, 281] on button "increase-product-quantity" at bounding box center [209, 274] width 15 height 15
type input "3"
drag, startPoint x: 125, startPoint y: 74, endPoint x: 0, endPoint y: 73, distance: 124.8
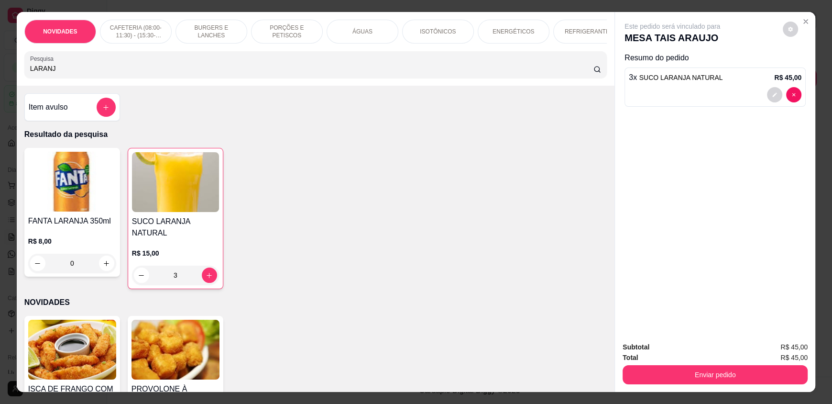
click at [0, 73] on div "NOVIDADES CAFETERIA (08:00-11:30) - (15:30-18:00) BURGERS E LANCHES PORÇÕES E P…" at bounding box center [416, 202] width 832 height 404
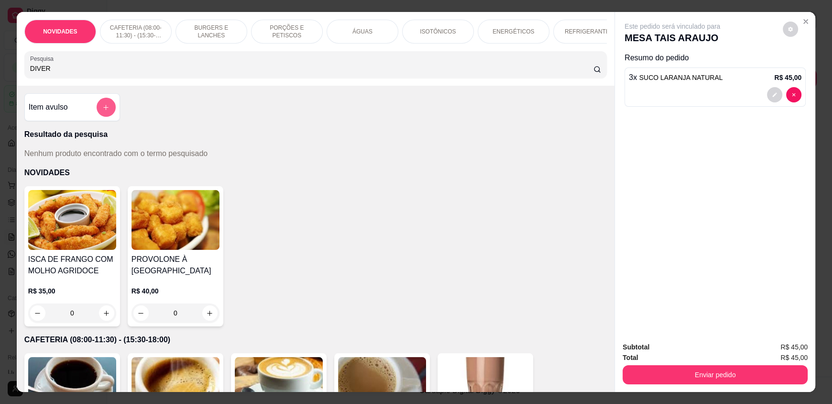
type input "DIVER"
click at [100, 110] on button "add-separate-item" at bounding box center [106, 107] width 19 height 19
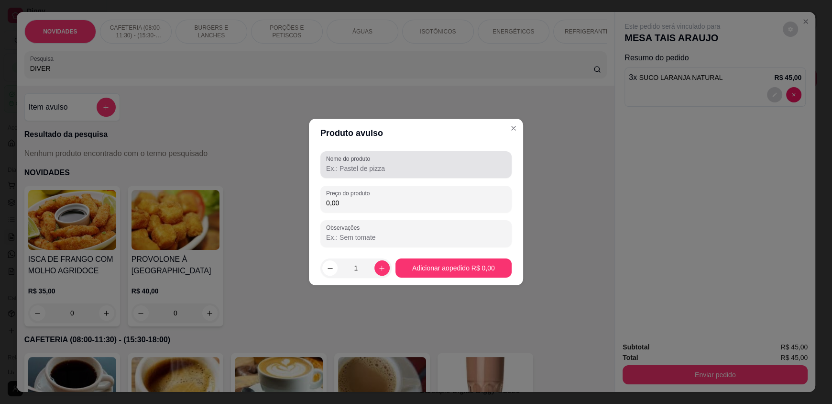
click at [379, 174] on div at bounding box center [416, 164] width 180 height 19
type input "DIVERSÃO"
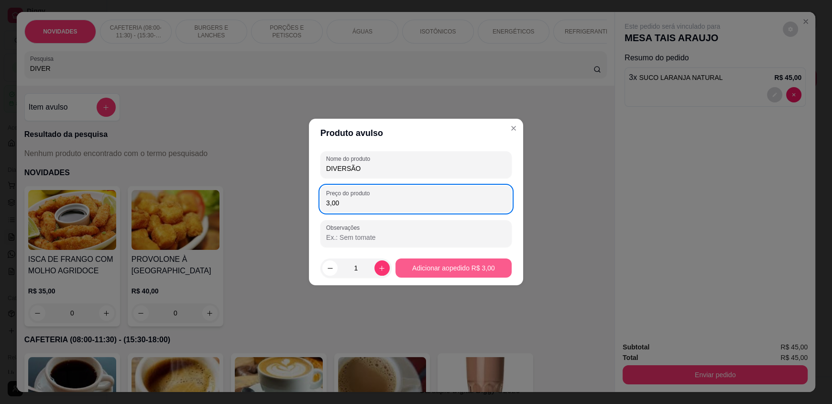
type input "3,00"
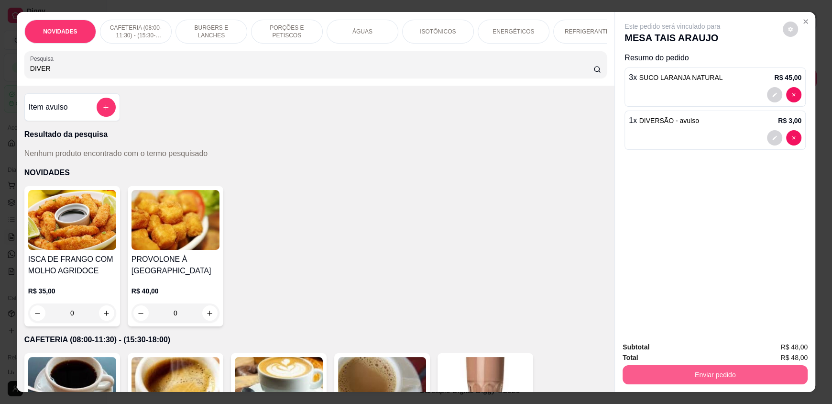
click at [696, 371] on button "Enviar pedido" at bounding box center [715, 374] width 185 height 19
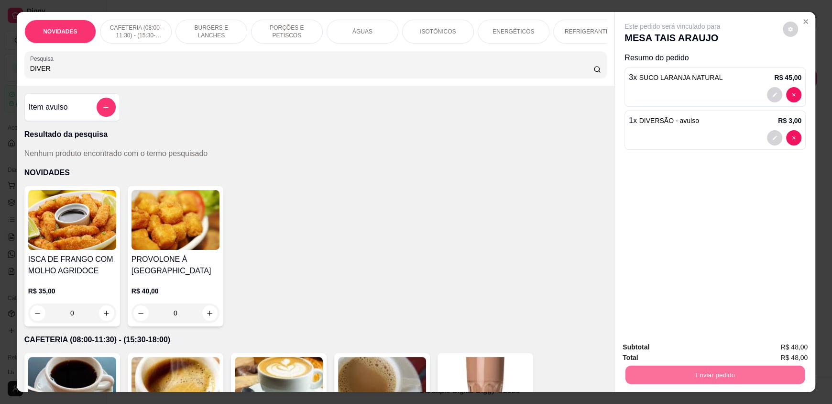
click at [716, 345] on button "Registrar cliente" at bounding box center [718, 351] width 61 height 18
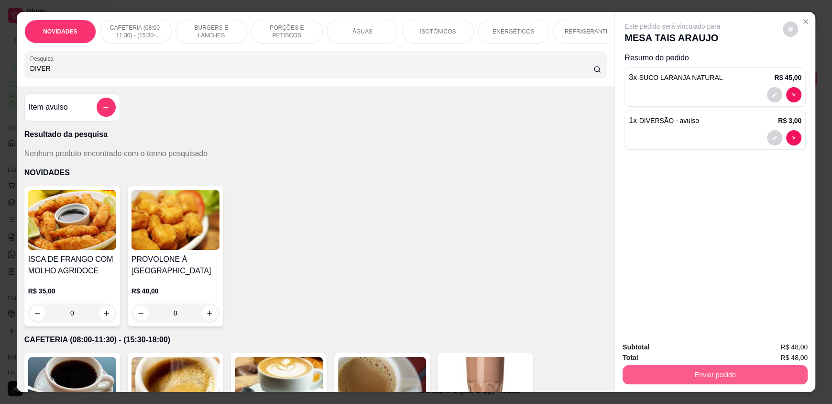
click at [701, 377] on button "Enviar pedido" at bounding box center [715, 374] width 185 height 19
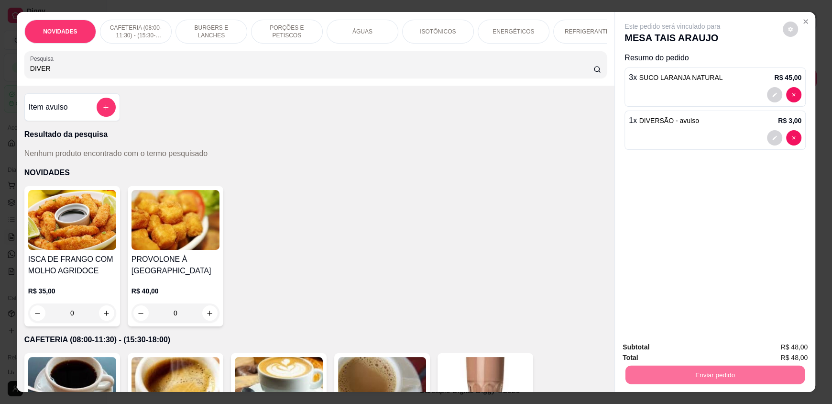
click at [767, 349] on button "Enviar pedido" at bounding box center [783, 351] width 53 height 18
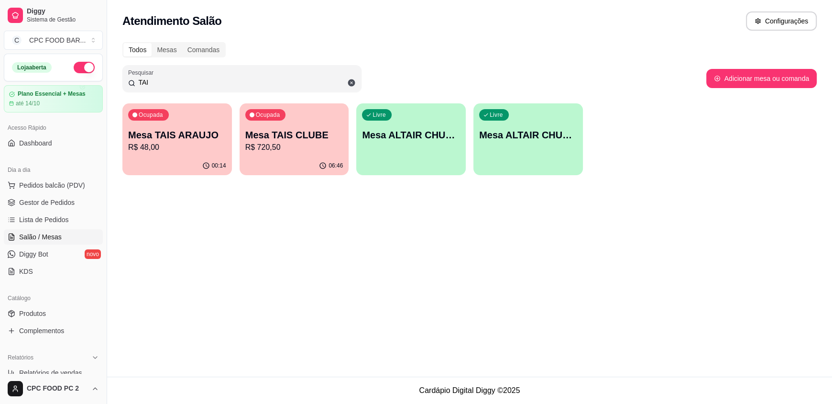
drag, startPoint x: 154, startPoint y: 77, endPoint x: 116, endPoint y: 77, distance: 37.8
click at [116, 77] on div "Todos Mesas Comandas Pesquisar TAI Adicionar mesa ou comanda Ocupada Mesa TAIS …" at bounding box center [469, 111] width 725 height 150
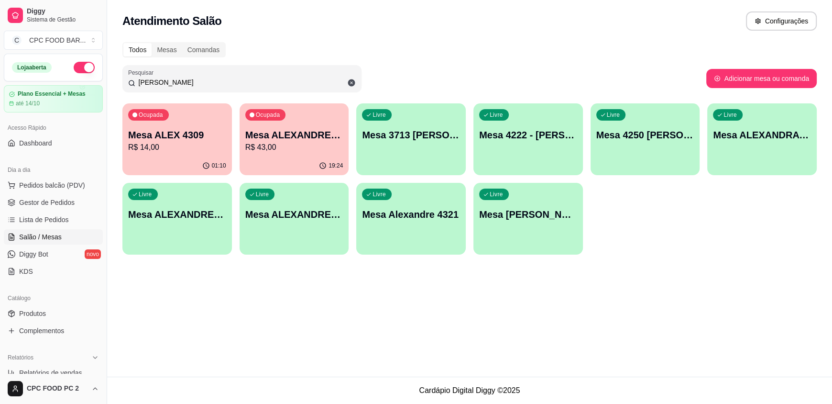
type input "[PERSON_NAME]"
click at [165, 137] on p "Mesa ALEX 4309" at bounding box center [177, 135] width 95 height 13
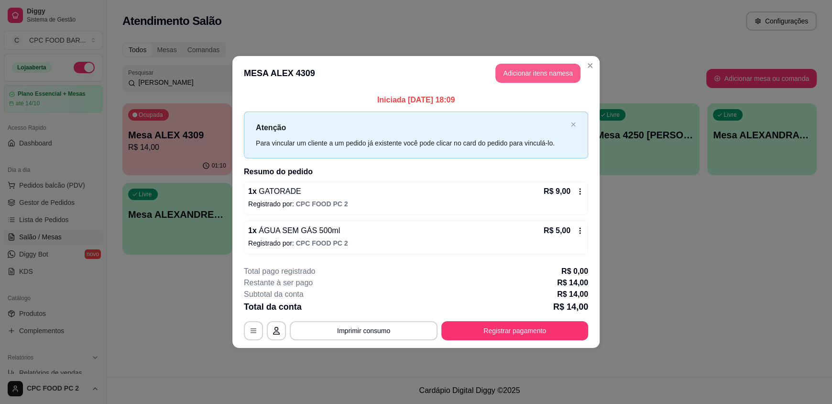
click at [519, 66] on button "Adicionar itens na mesa" at bounding box center [537, 73] width 85 height 19
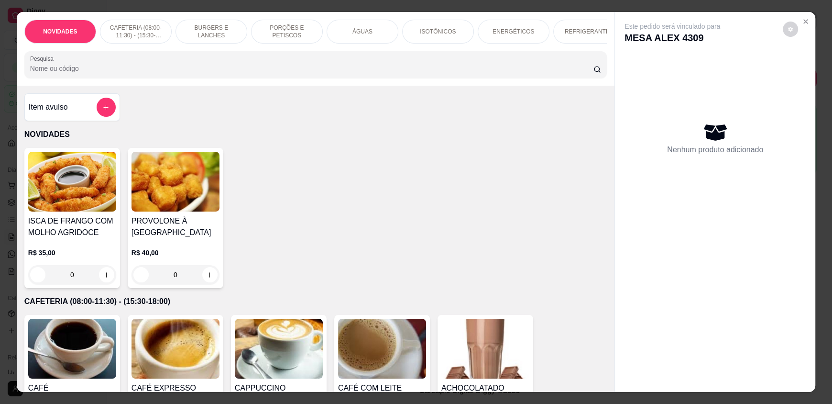
click at [213, 73] on input "Pesquisa" at bounding box center [312, 69] width 564 height 10
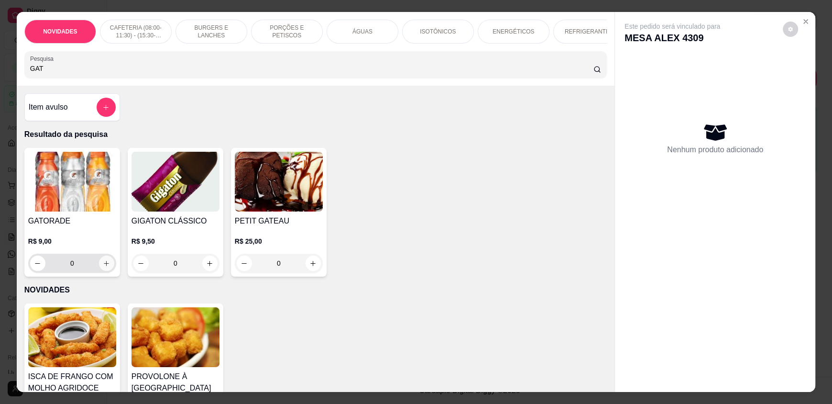
type input "GAT"
click at [103, 267] on icon "increase-product-quantity" at bounding box center [106, 263] width 7 height 7
type input "1"
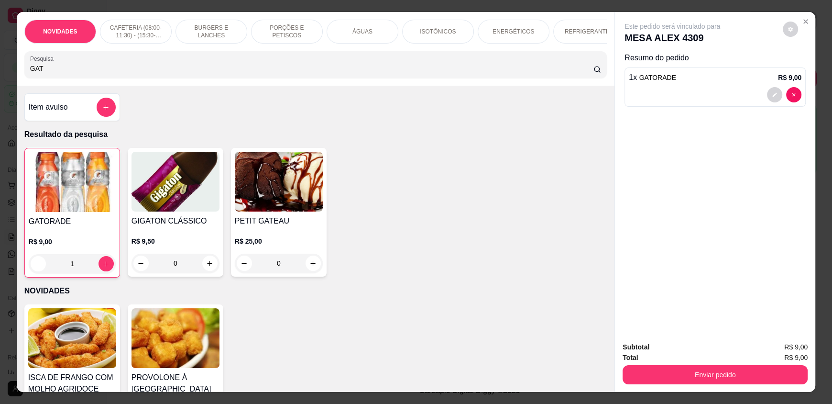
drag, startPoint x: 70, startPoint y: 77, endPoint x: 0, endPoint y: 73, distance: 70.4
click at [0, 73] on div "NOVIDADES CAFETERIA (08:00-11:30) - (15:30-18:00) BURGERS E LANCHES PORÇÕES E P…" at bounding box center [416, 202] width 832 height 404
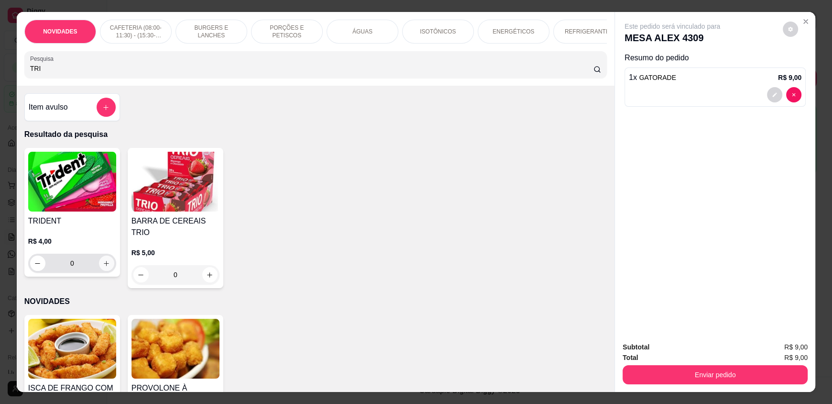
type input "TRI"
click at [103, 267] on icon "increase-product-quantity" at bounding box center [106, 263] width 7 height 7
type input "1"
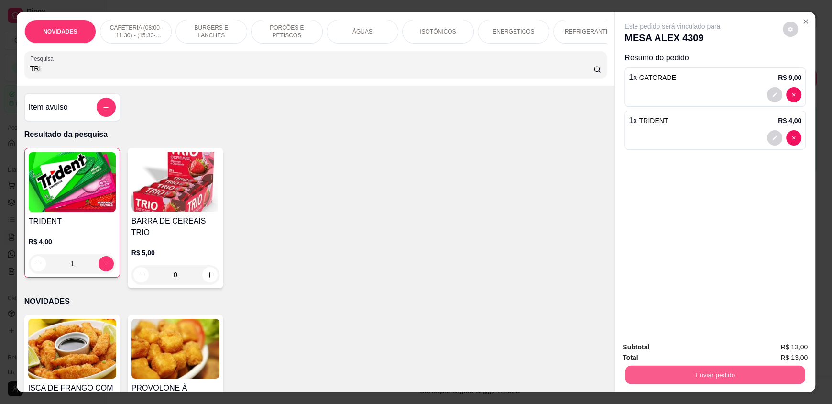
click at [696, 371] on button "Enviar pedido" at bounding box center [715, 374] width 179 height 19
click at [691, 352] on button "Registrar cliente" at bounding box center [718, 351] width 61 height 18
click at [713, 372] on button "Enviar pedido" at bounding box center [715, 374] width 179 height 19
click at [783, 349] on button "Enviar pedido" at bounding box center [783, 351] width 54 height 18
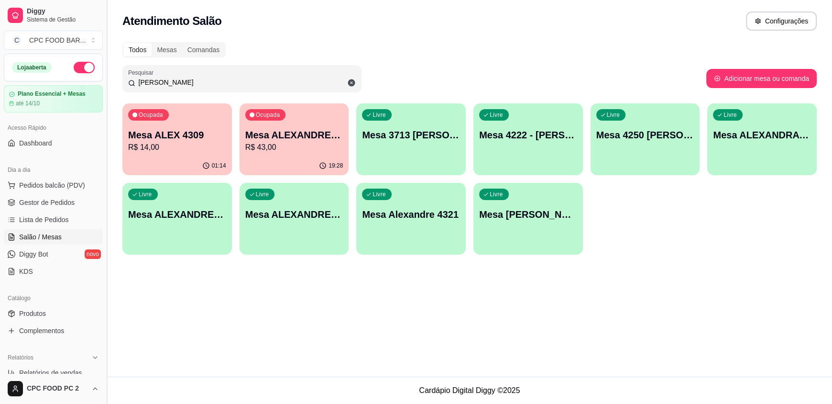
drag, startPoint x: 163, startPoint y: 84, endPoint x: 107, endPoint y: 80, distance: 56.1
click at [107, 80] on div "Diggy Sistema de Gestão C CPC FOOD BAR ... Loja aberta Plano Essencial + Mesas …" at bounding box center [416, 202] width 832 height 404
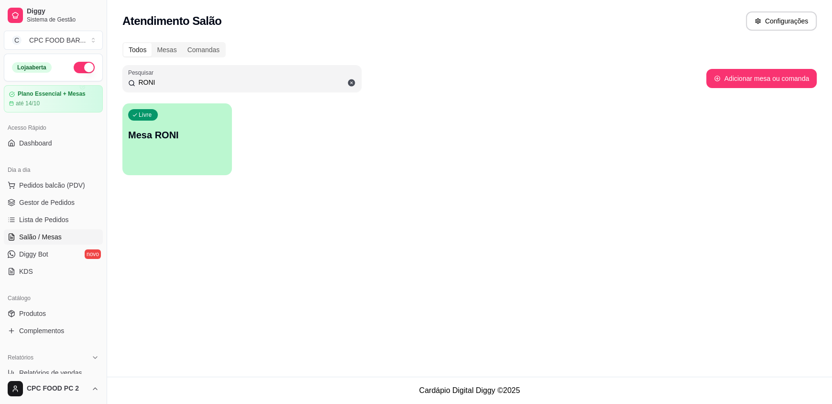
click at [162, 80] on input "RONI" at bounding box center [245, 82] width 220 height 10
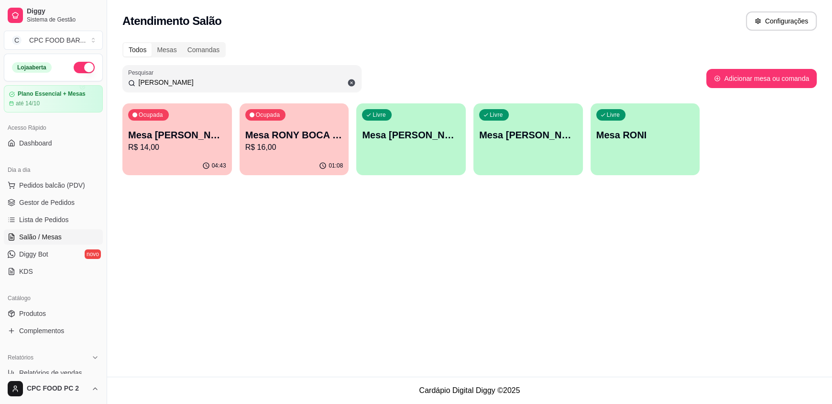
type input "[PERSON_NAME]"
click at [273, 137] on p "Mesa RONY BOCA JRS" at bounding box center [294, 135] width 95 height 13
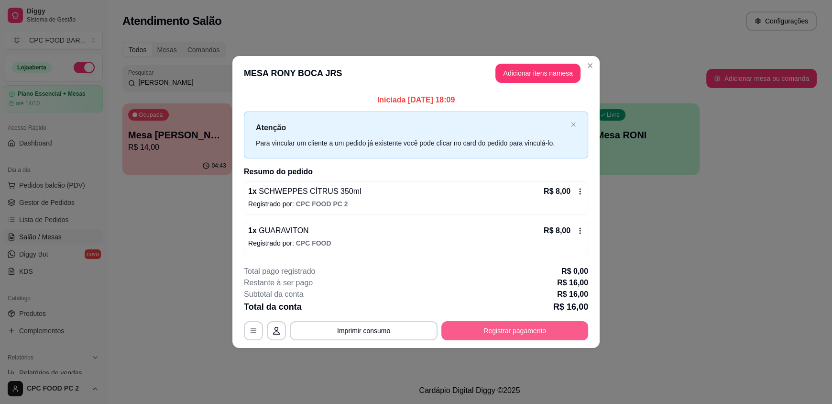
click at [530, 329] on button "Registrar pagamento" at bounding box center [514, 330] width 147 height 19
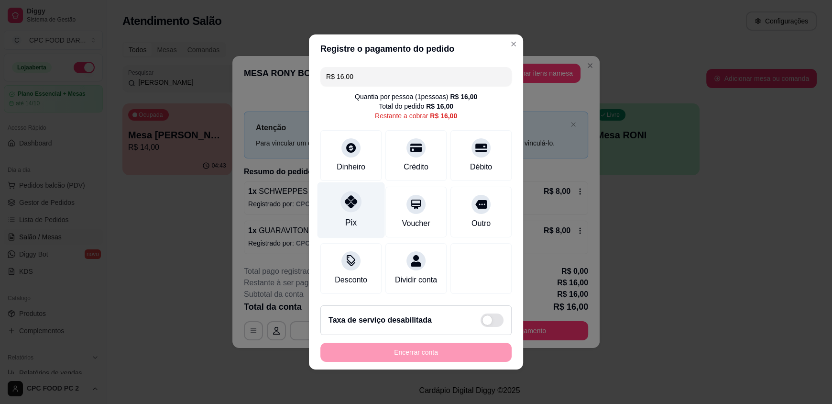
click at [347, 198] on icon at bounding box center [351, 201] width 12 height 12
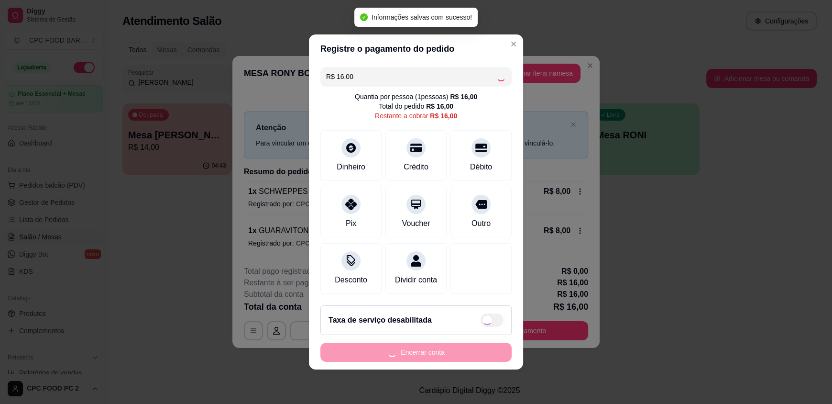
type input "R$ 0,00"
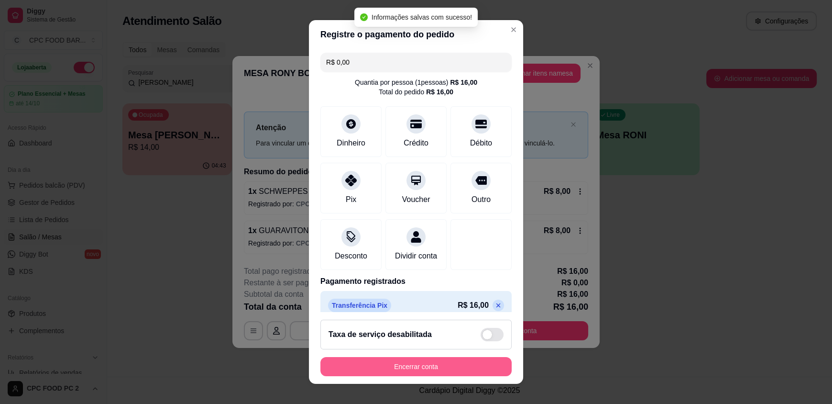
click at [378, 366] on button "Encerrar conta" at bounding box center [415, 366] width 191 height 19
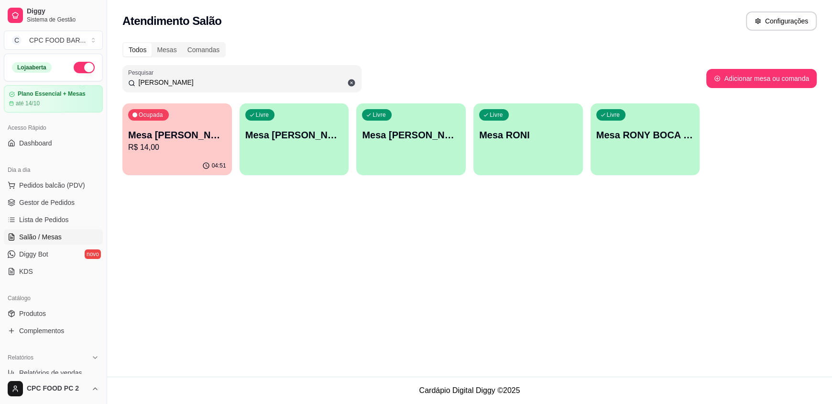
drag, startPoint x: 161, startPoint y: 79, endPoint x: 71, endPoint y: 80, distance: 89.9
click at [71, 80] on div "Diggy Sistema de Gestão C CPC FOOD BAR ... Loja aberta Plano Essencial + Mesas …" at bounding box center [416, 202] width 832 height 404
